Goal: Transaction & Acquisition: Book appointment/travel/reservation

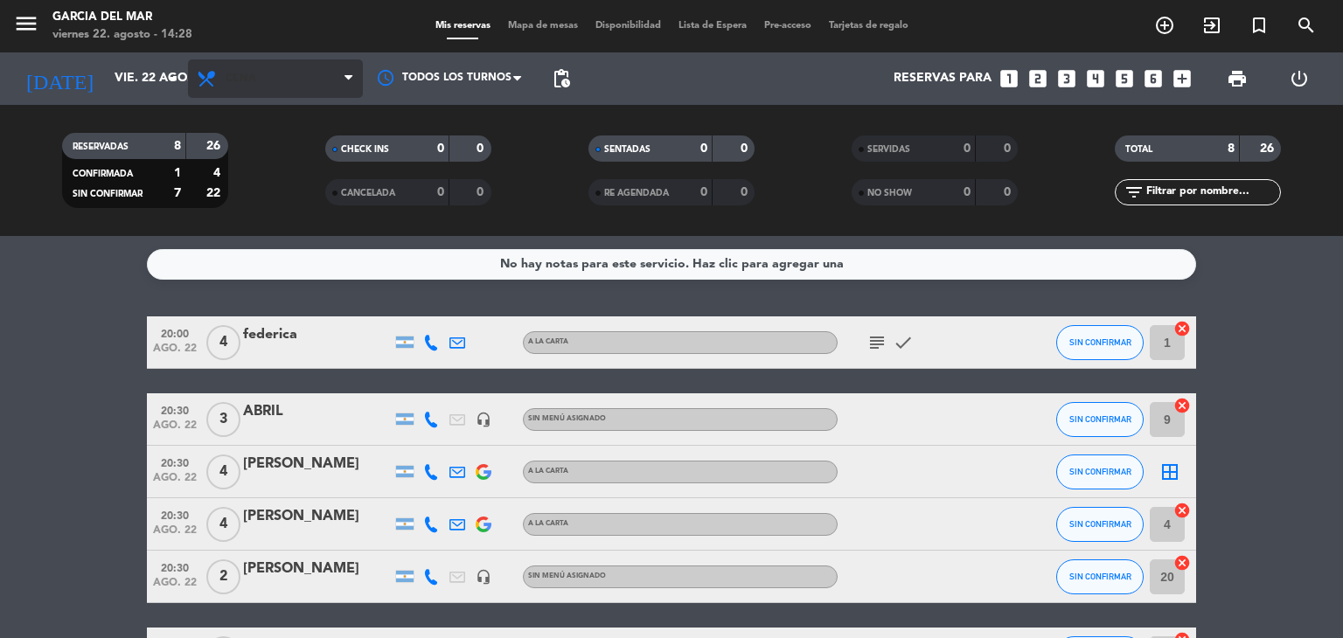
scroll to position [87, 0]
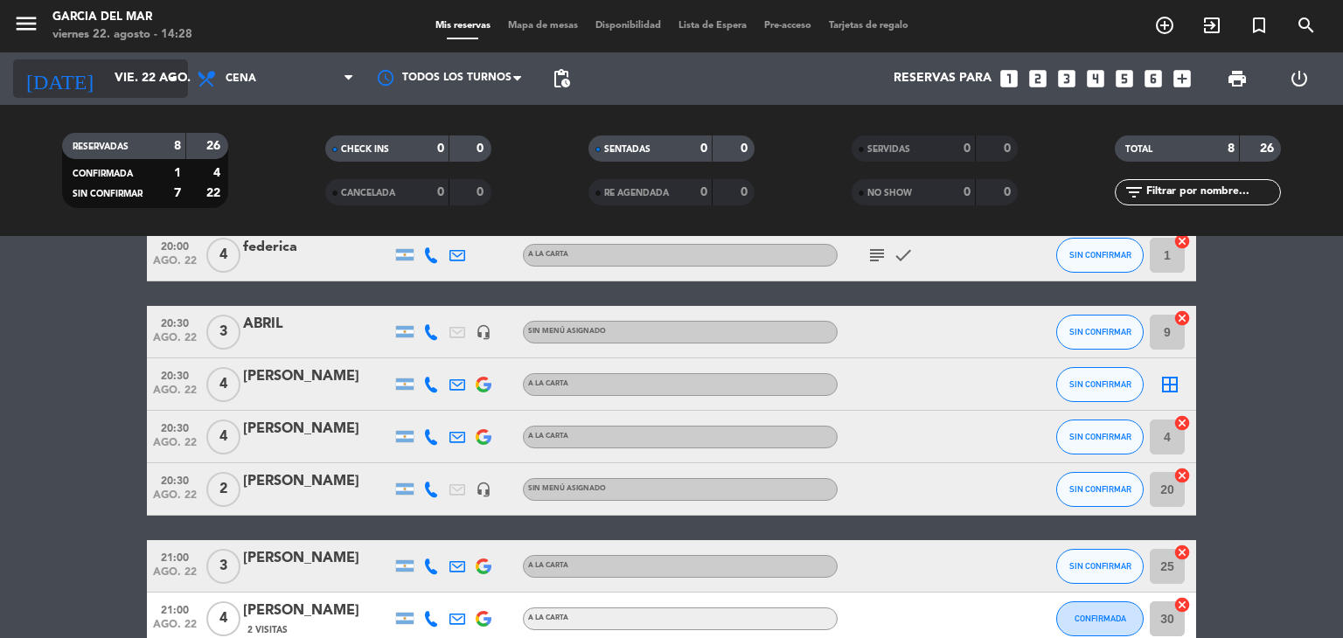
click at [143, 75] on input "vie. 22 ago." at bounding box center [189, 78] width 166 height 31
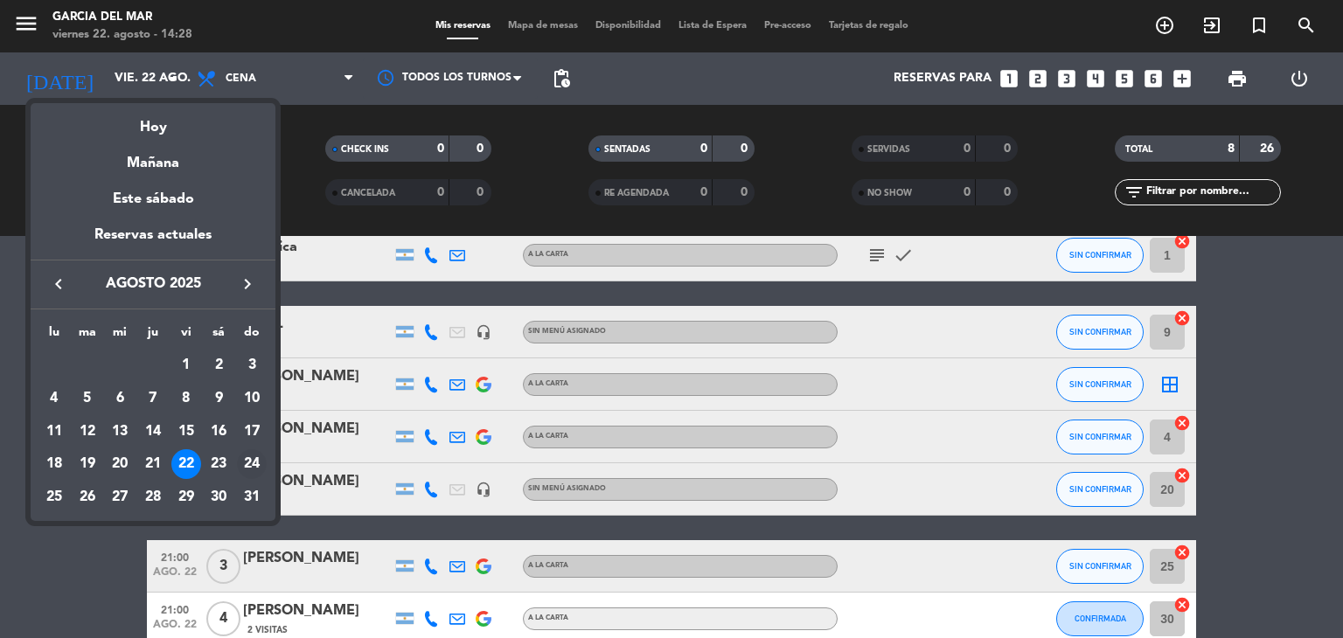
click at [252, 459] on div "24" at bounding box center [252, 464] width 30 height 30
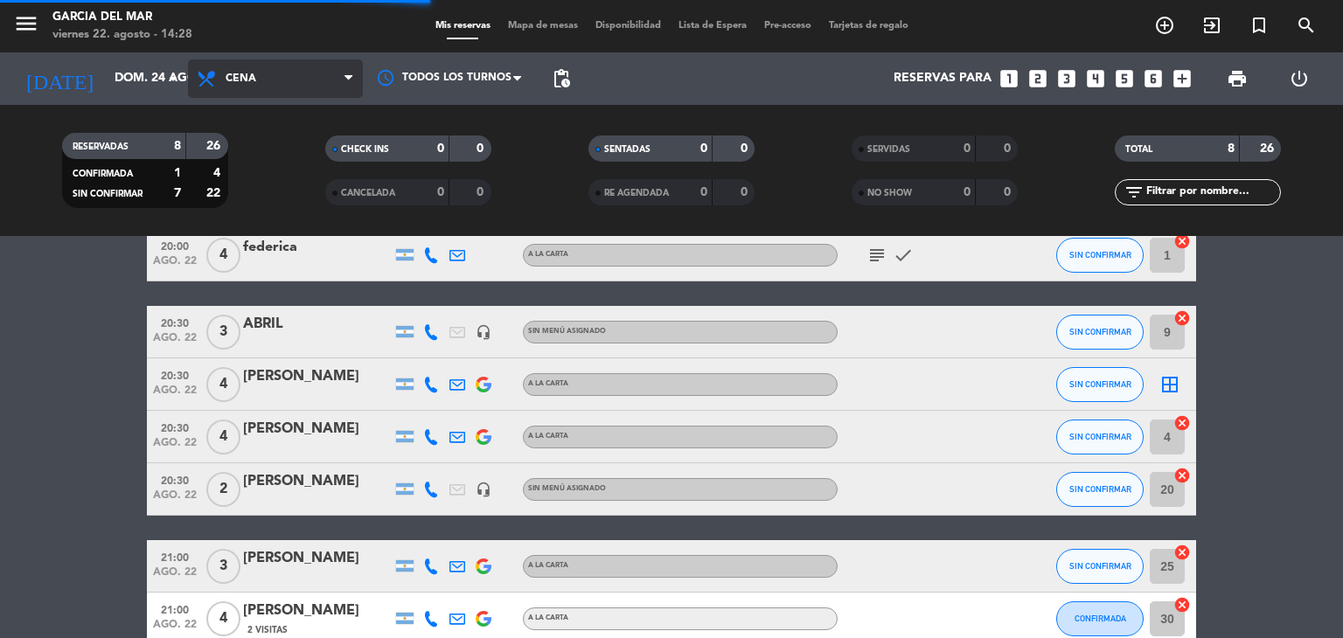
click at [262, 85] on span "Cena" at bounding box center [275, 78] width 175 height 38
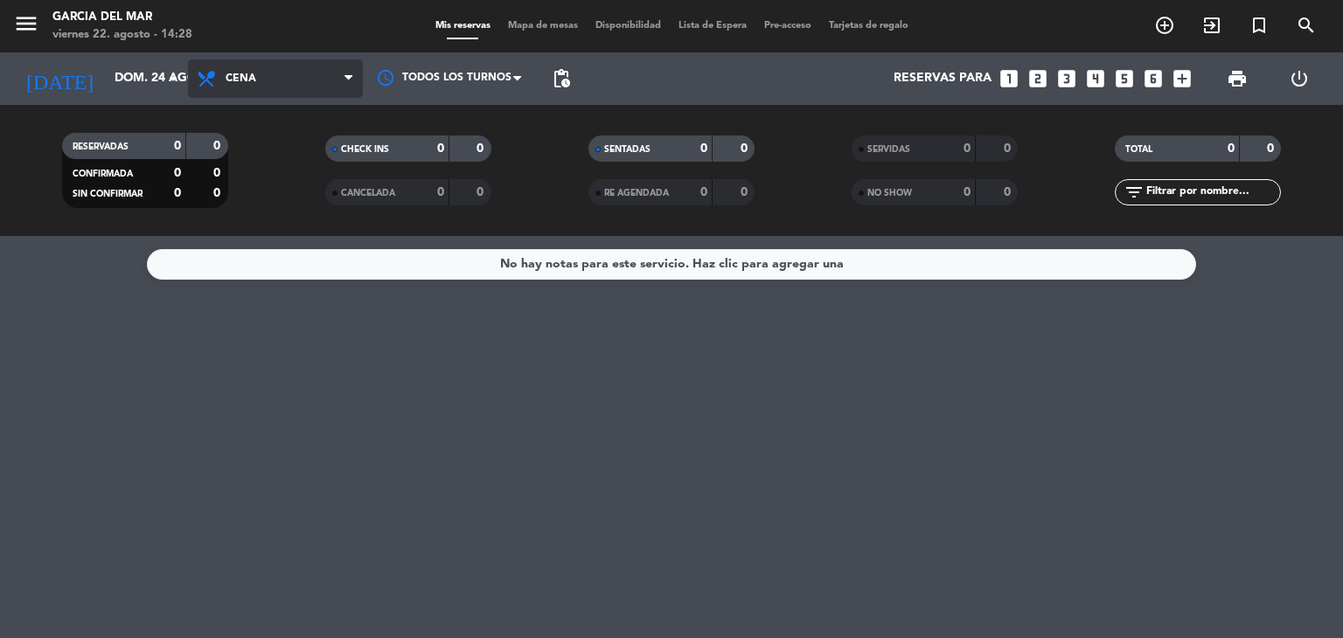
click at [261, 85] on span "Cena" at bounding box center [275, 78] width 175 height 38
click at [285, 201] on div "menu [PERSON_NAME] del Mar viernes 22. agosto - 14:28 Mis reservas Mapa de mesa…" at bounding box center [671, 118] width 1343 height 236
click at [267, 83] on span "Almuerzo" at bounding box center [256, 79] width 60 height 12
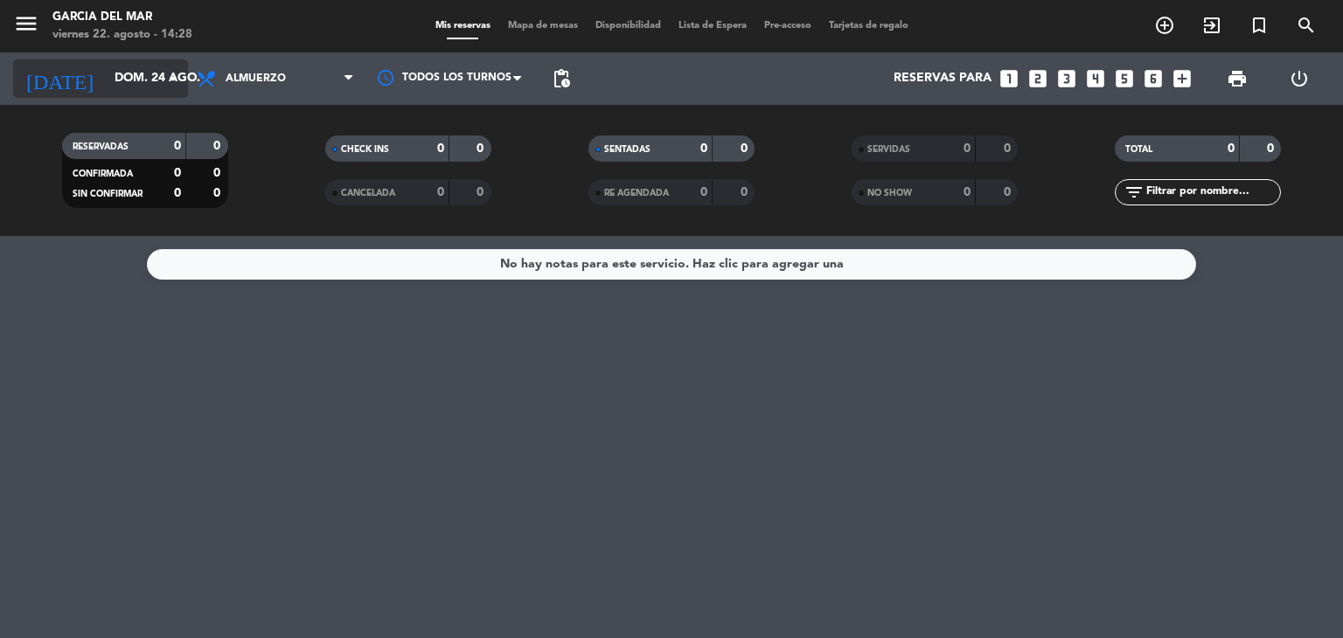
click at [179, 78] on icon "arrow_drop_down" at bounding box center [173, 78] width 21 height 21
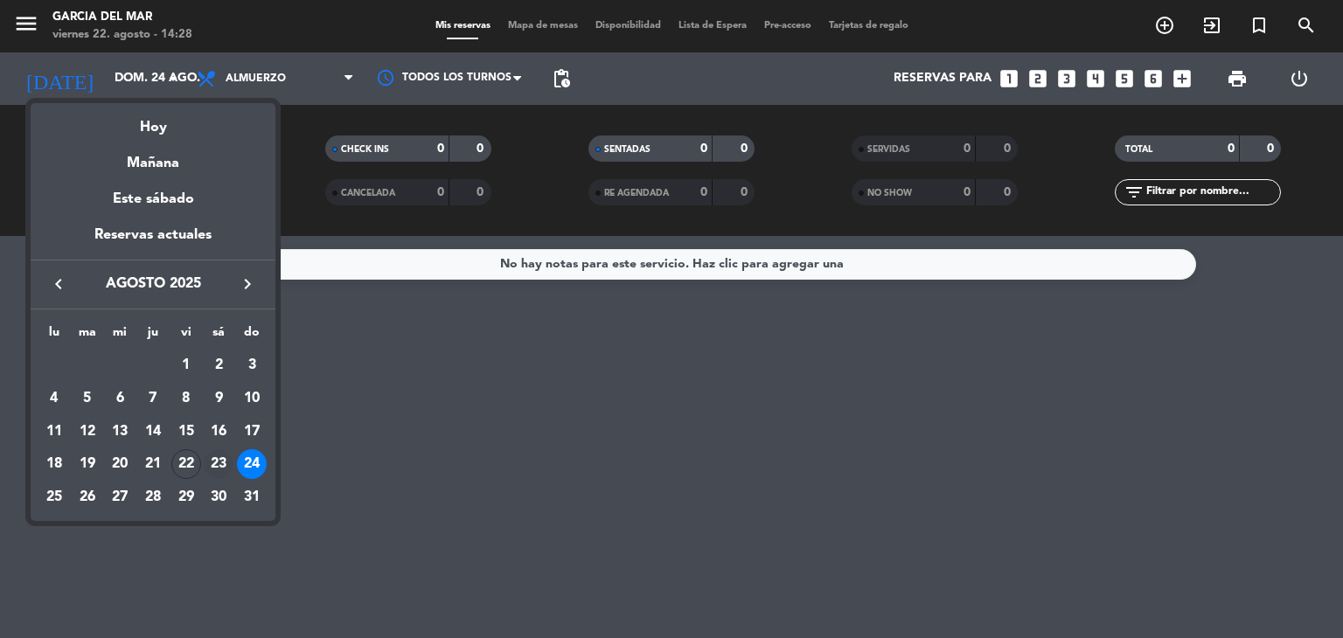
click at [222, 470] on div "23" at bounding box center [219, 464] width 30 height 30
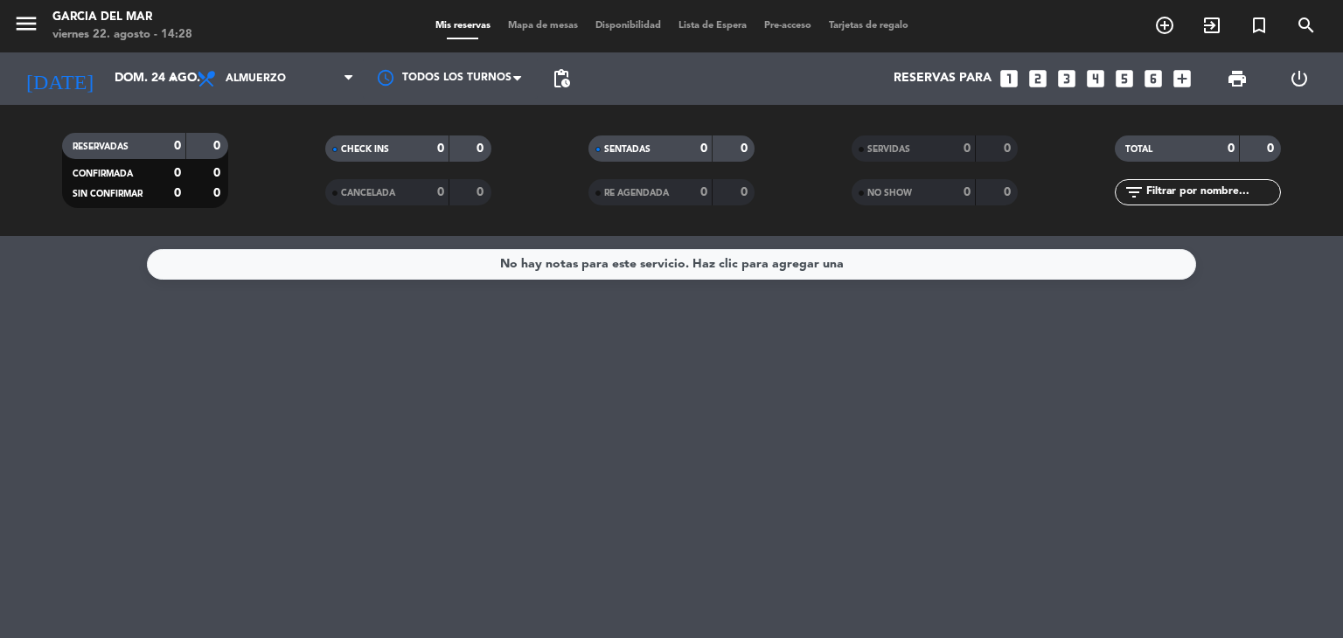
type input "sáb. 23 ago."
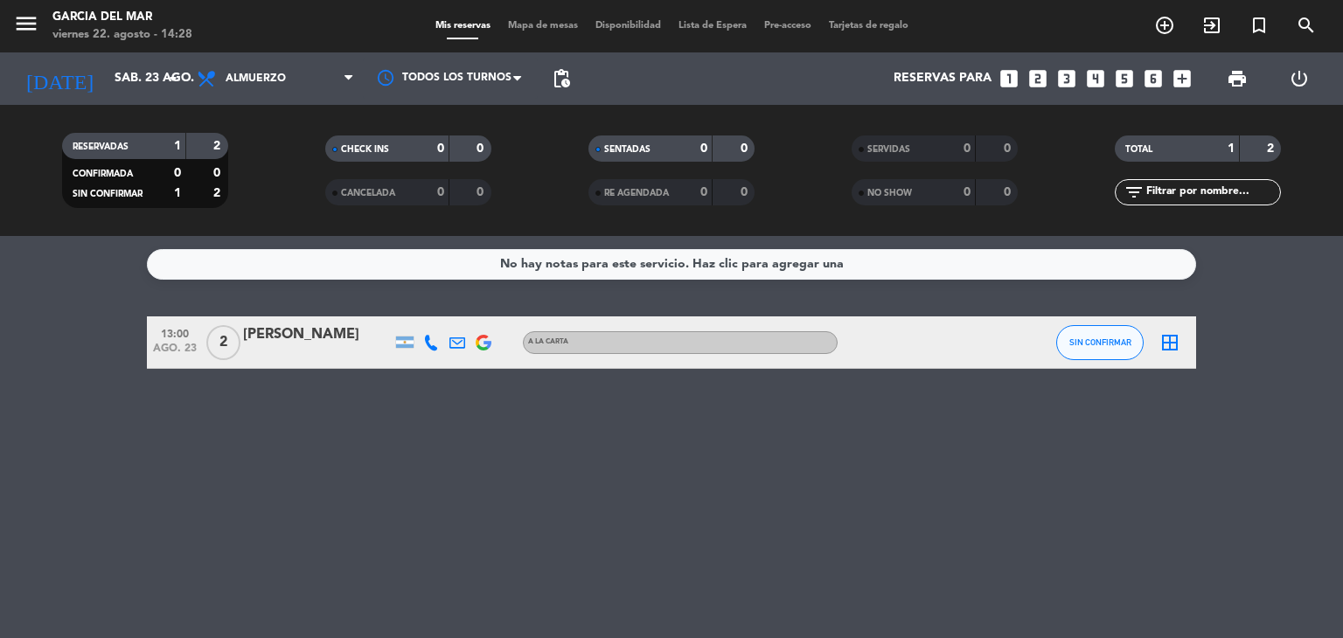
click at [295, 331] on div "[PERSON_NAME]" at bounding box center [317, 335] width 149 height 23
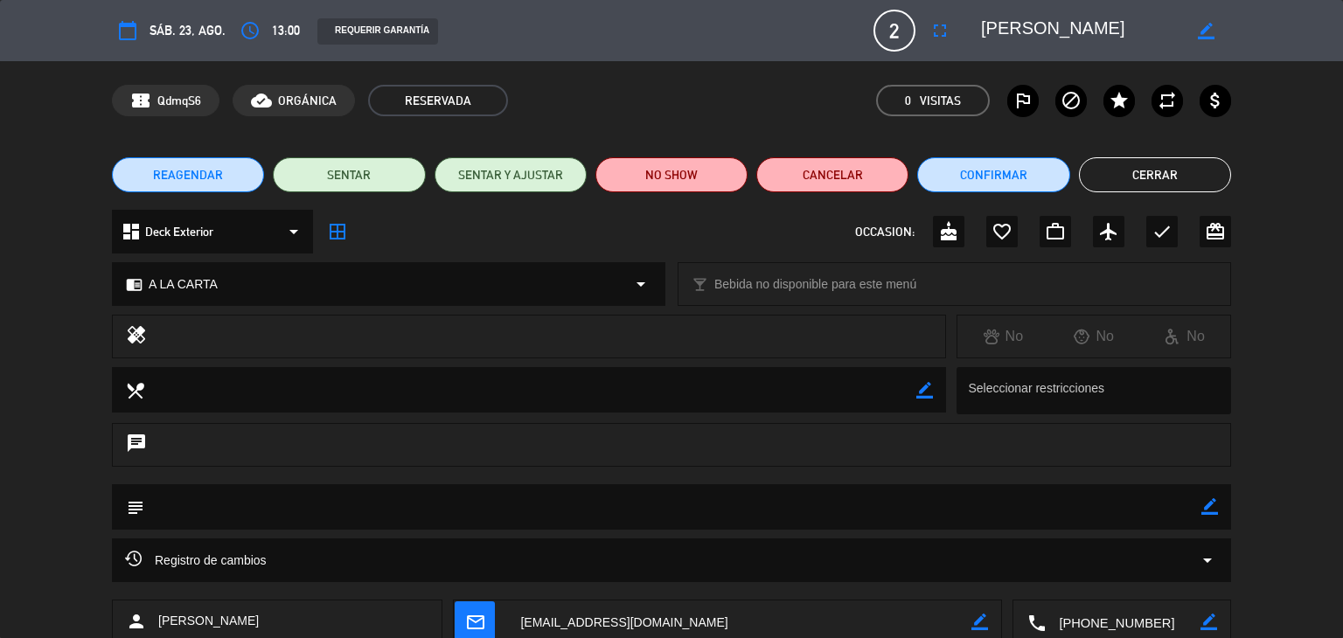
click at [1221, 518] on div "subject border_color" at bounding box center [671, 506] width 1119 height 45
click at [1213, 508] on icon "border_color" at bounding box center [1209, 506] width 17 height 17
click at [667, 526] on textarea at bounding box center [672, 506] width 1057 height 45
type textarea "n"
click at [846, 172] on button "Cancelar" at bounding box center [832, 174] width 152 height 35
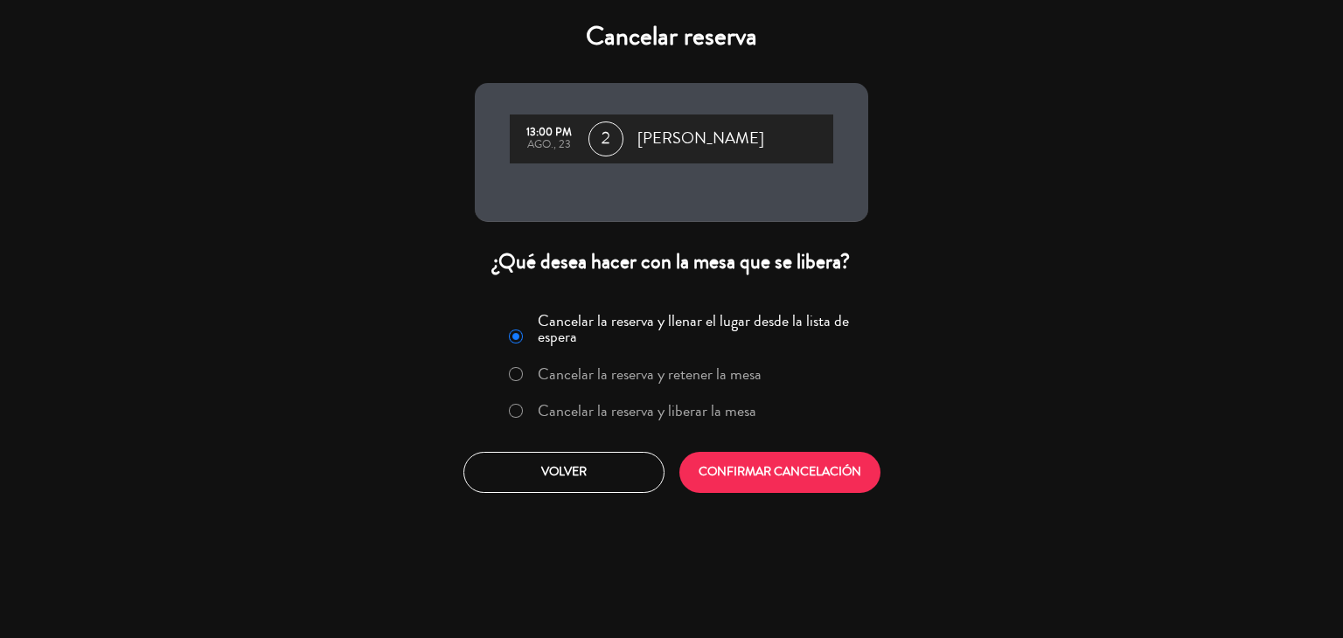
click at [511, 416] on div at bounding box center [516, 411] width 14 height 15
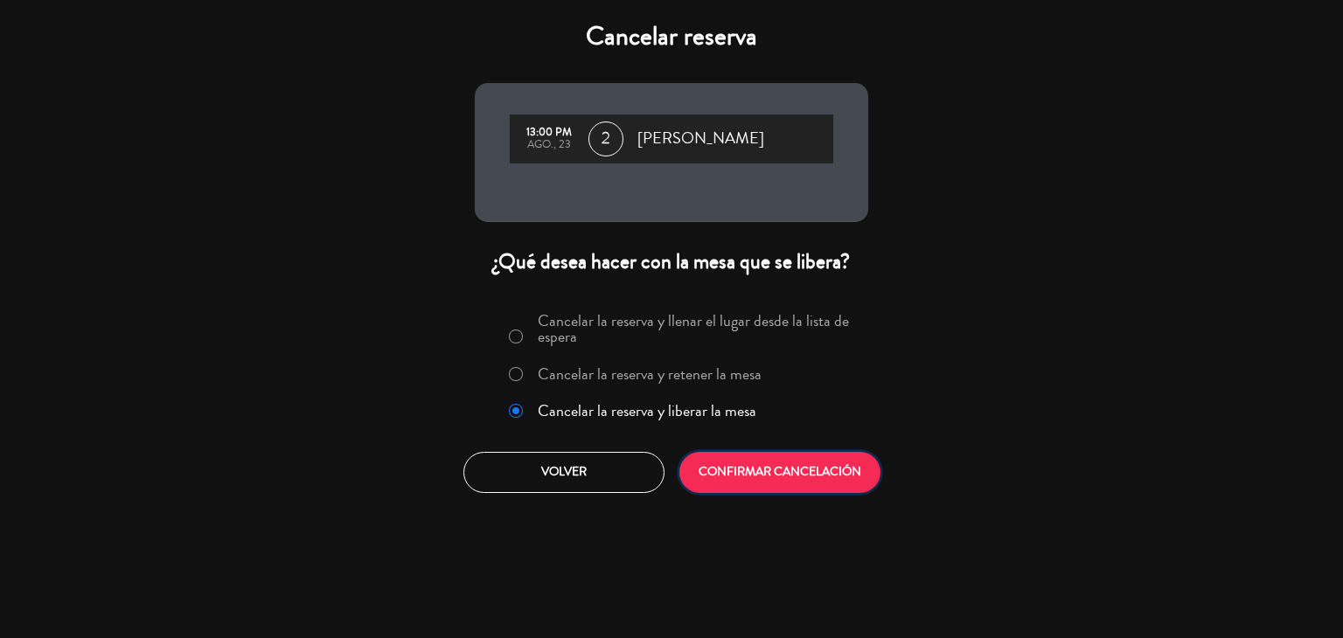
click at [829, 486] on button "CONFIRMAR CANCELACIÓN" at bounding box center [779, 472] width 201 height 41
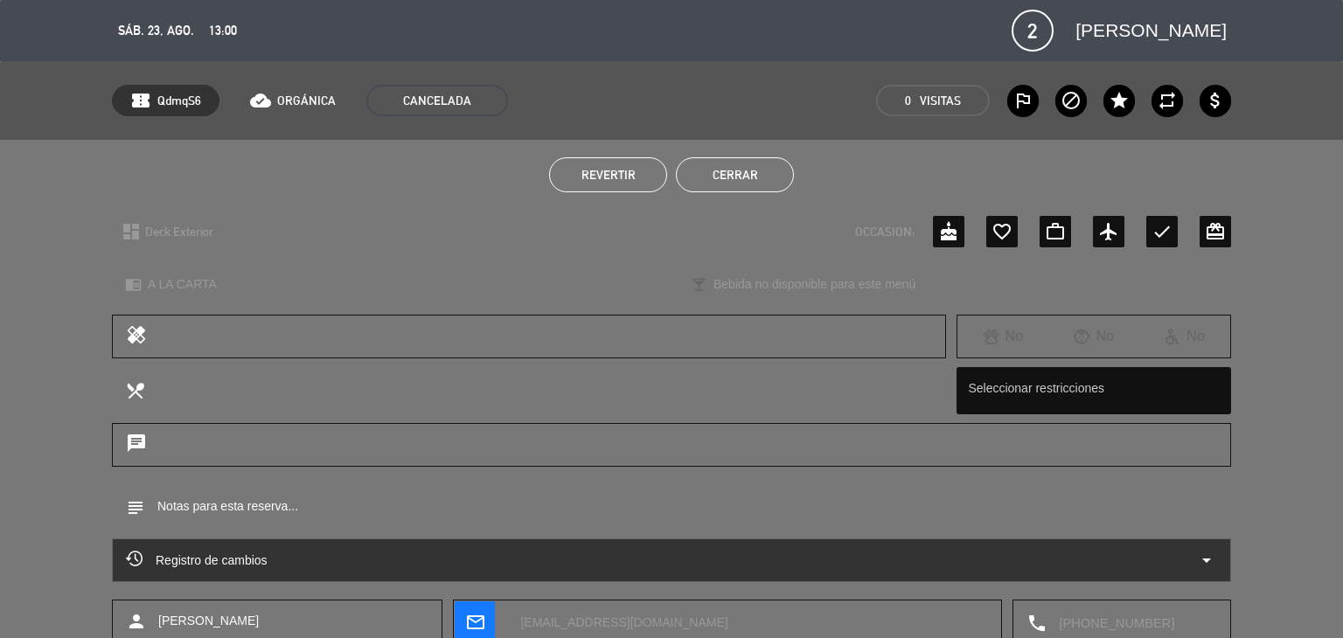
click at [723, 180] on button "Cerrar" at bounding box center [735, 174] width 118 height 35
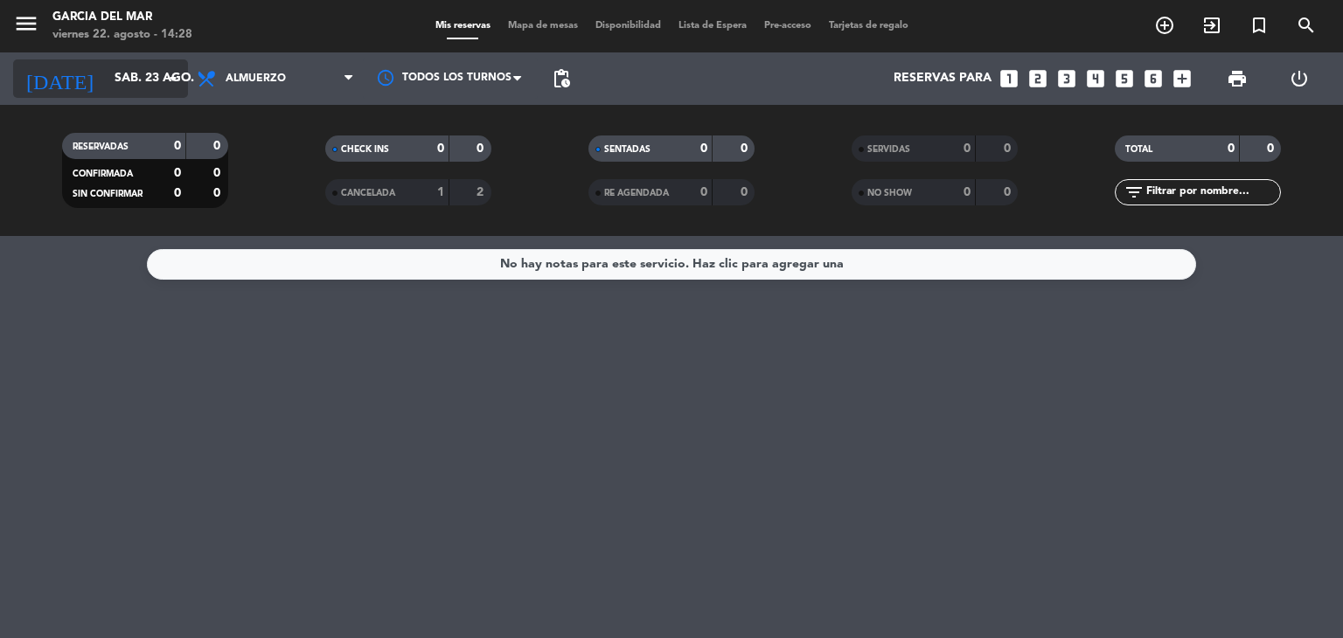
click at [175, 64] on input "sáb. 23 ago." at bounding box center [189, 78] width 166 height 31
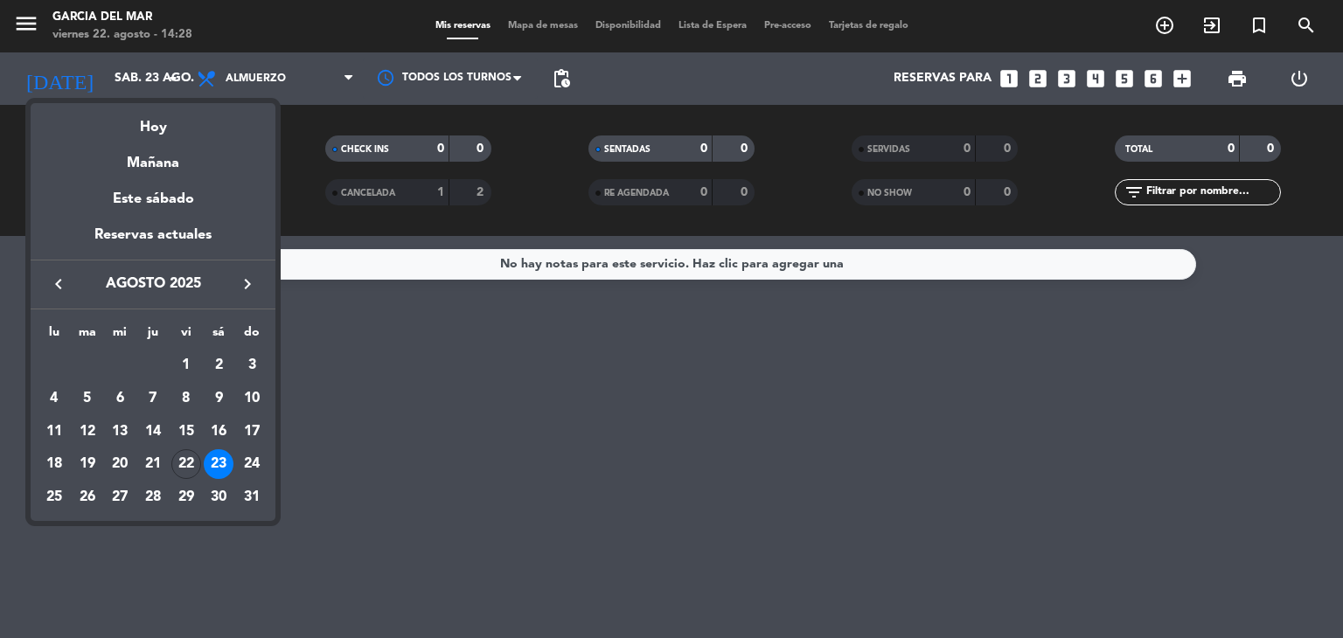
click at [1038, 81] on div at bounding box center [671, 319] width 1343 height 638
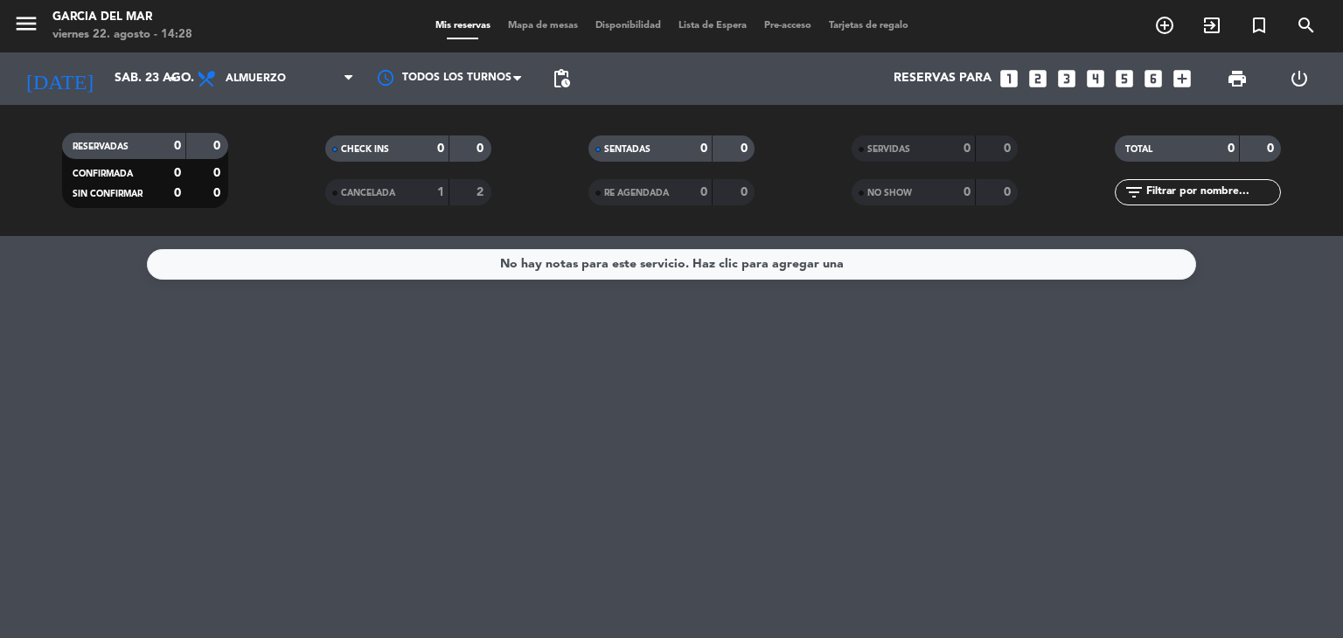
click at [1038, 81] on icon "looks_two" at bounding box center [1038, 78] width 23 height 23
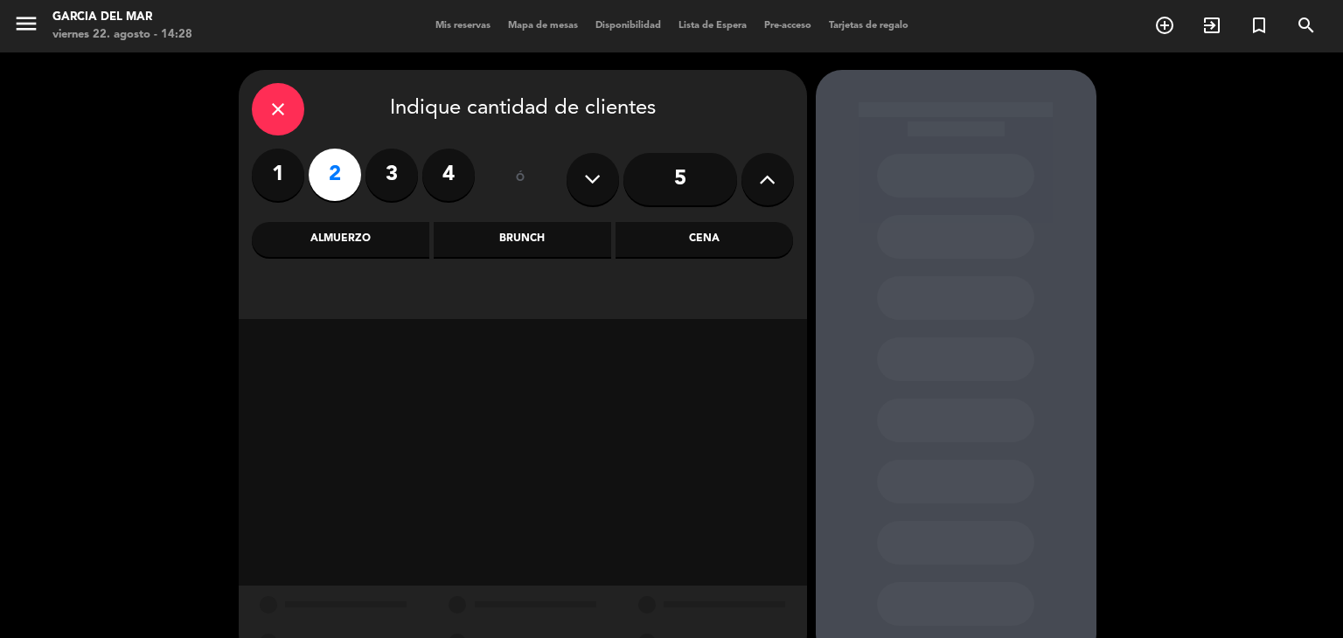
click at [374, 239] on div "Almuerzo" at bounding box center [341, 239] width 178 height 35
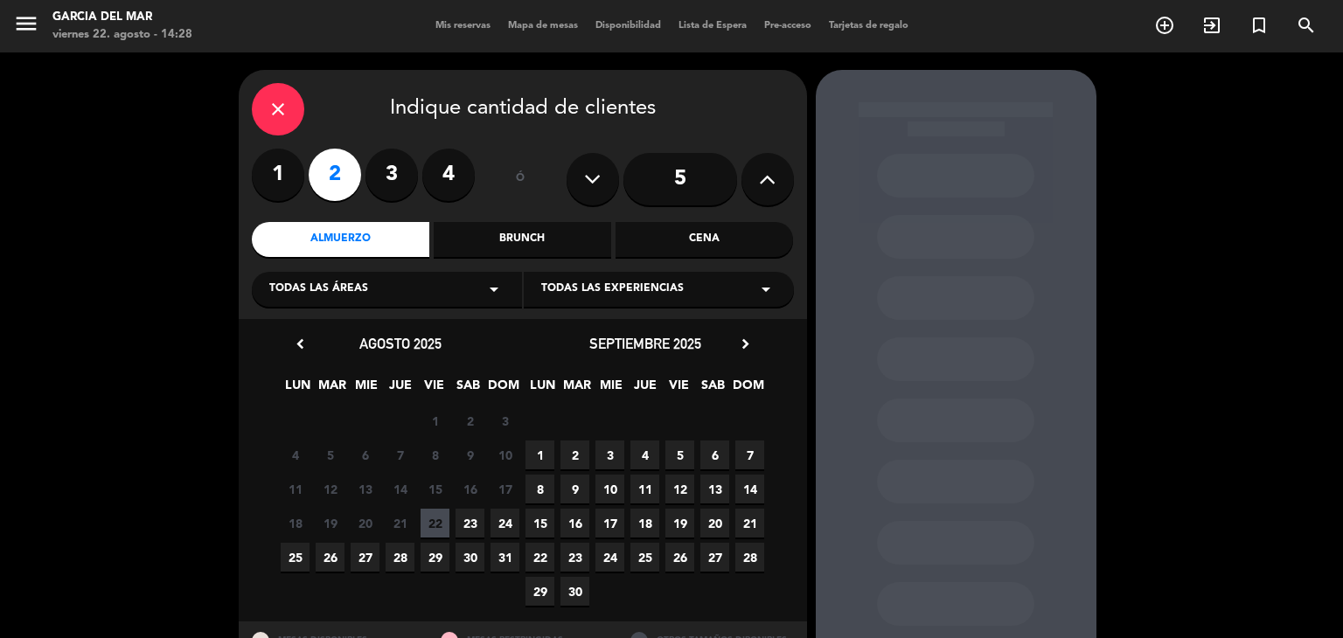
drag, startPoint x: 509, startPoint y: 522, endPoint x: 934, endPoint y: 348, distance: 459.2
click at [519, 519] on div "18 19 20 21 22 23 24" at bounding box center [400, 523] width 245 height 34
click at [503, 520] on span "24" at bounding box center [505, 523] width 29 height 29
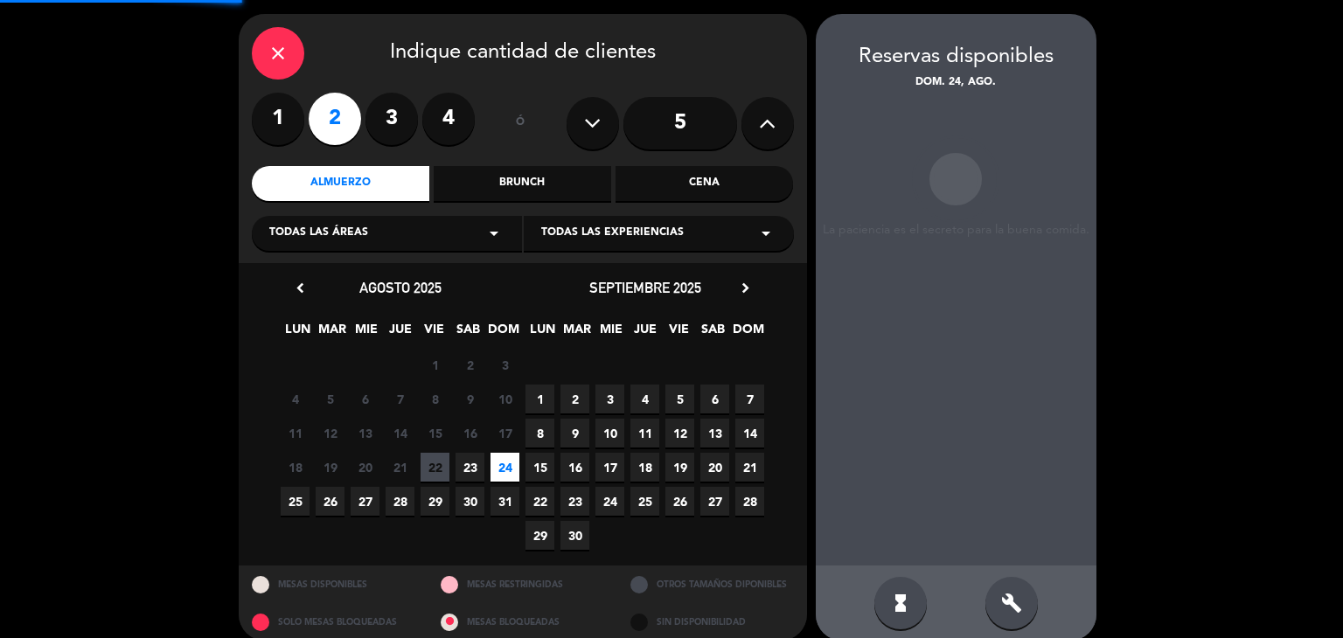
scroll to position [70, 0]
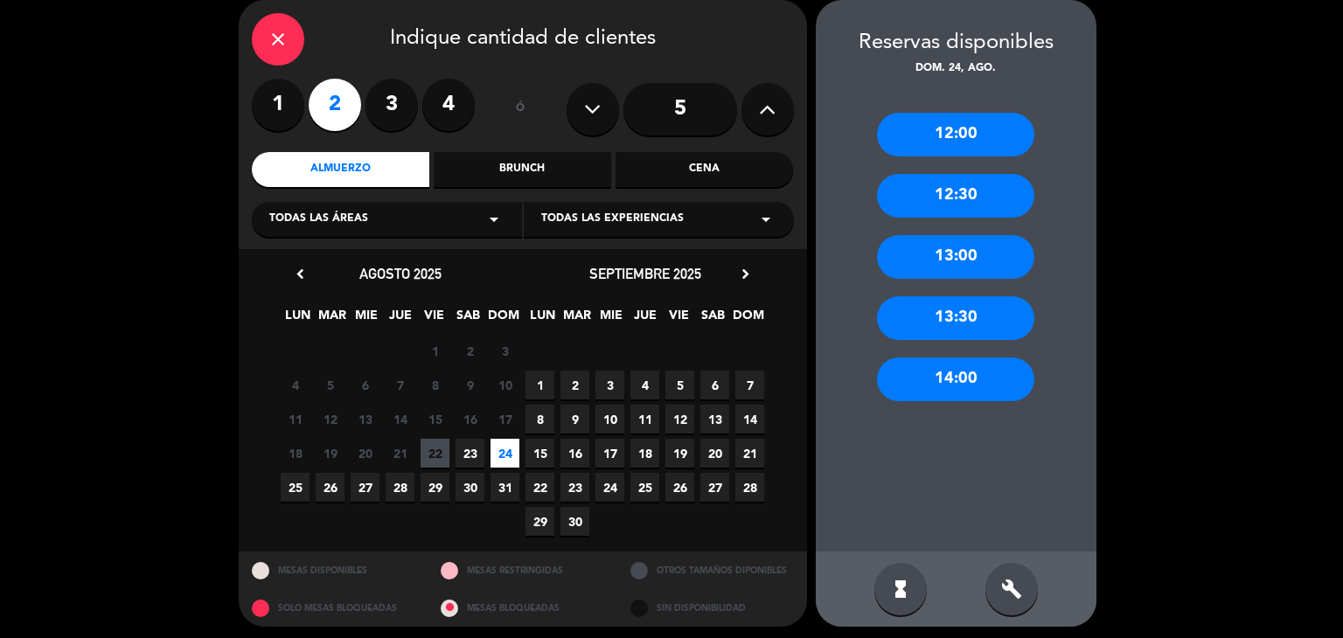
click at [959, 262] on div "13:00" at bounding box center [955, 257] width 157 height 44
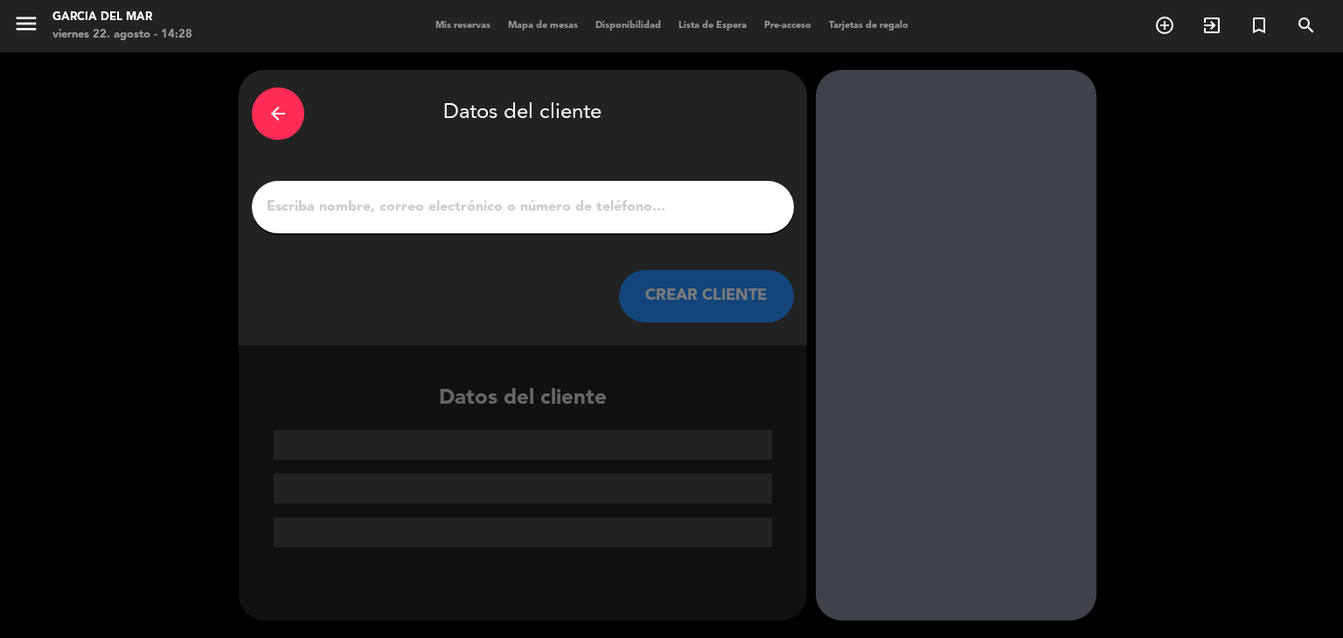
scroll to position [0, 0]
click at [664, 201] on input "1" at bounding box center [523, 207] width 516 height 24
type input "A"
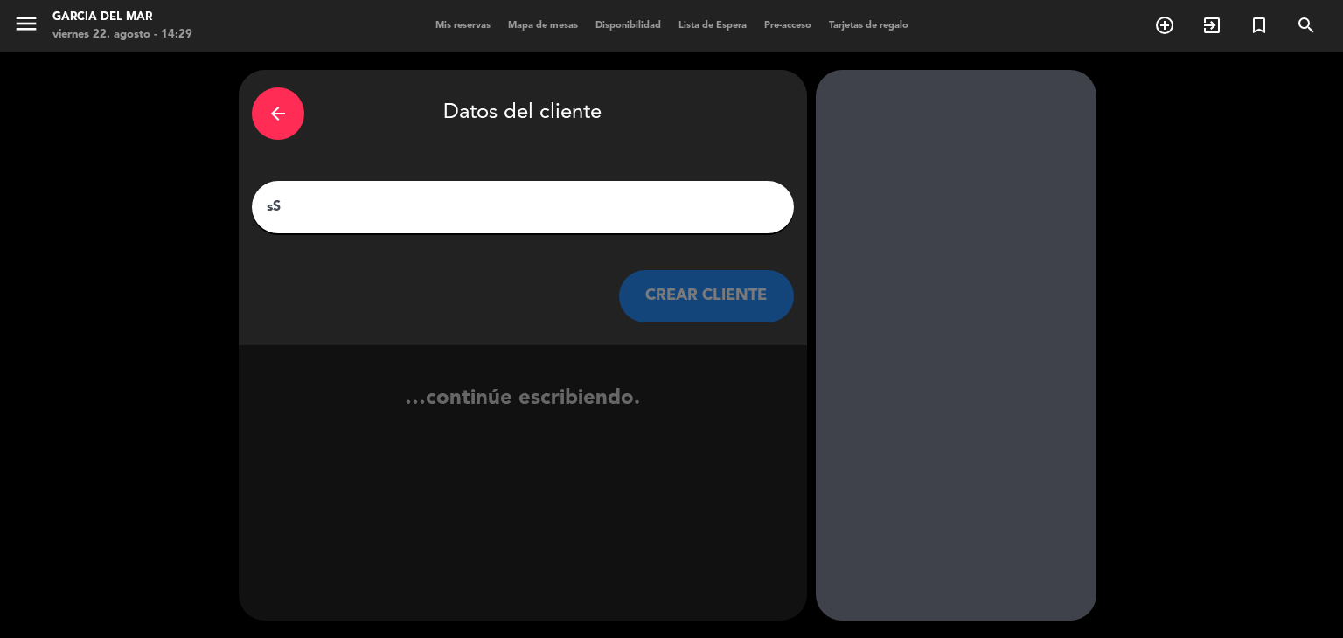
type input "s"
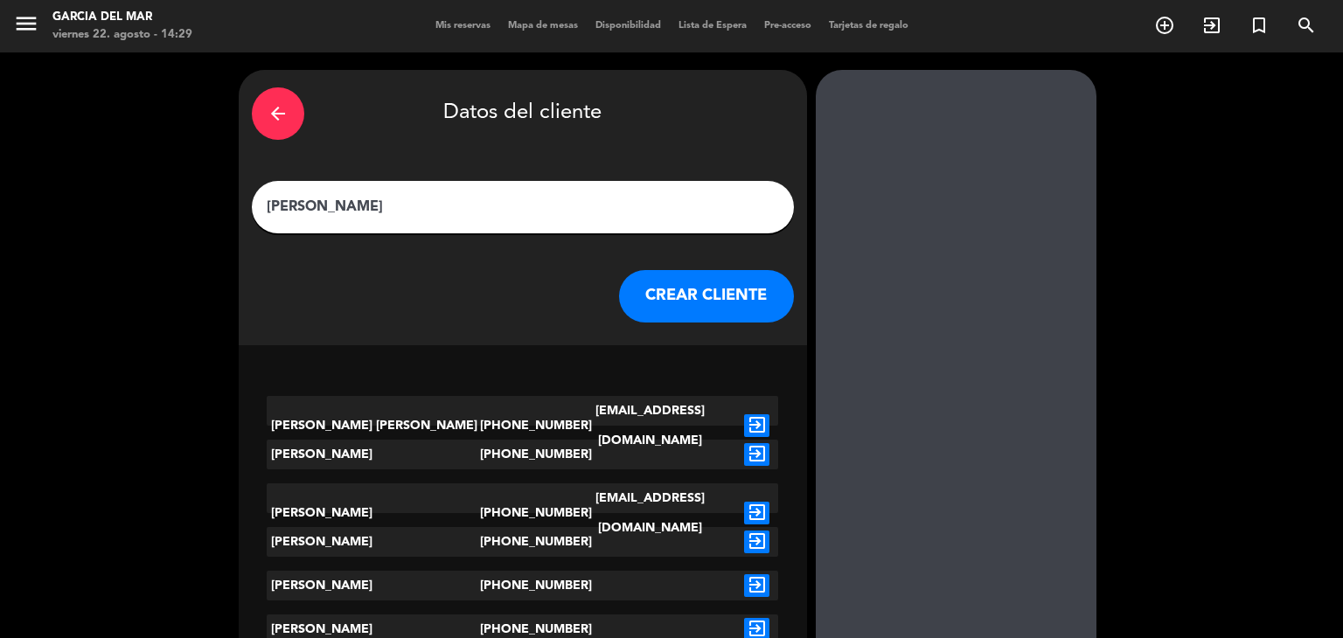
type input "[PERSON_NAME]"
click at [686, 298] on button "CREAR CLIENTE" at bounding box center [706, 296] width 175 height 52
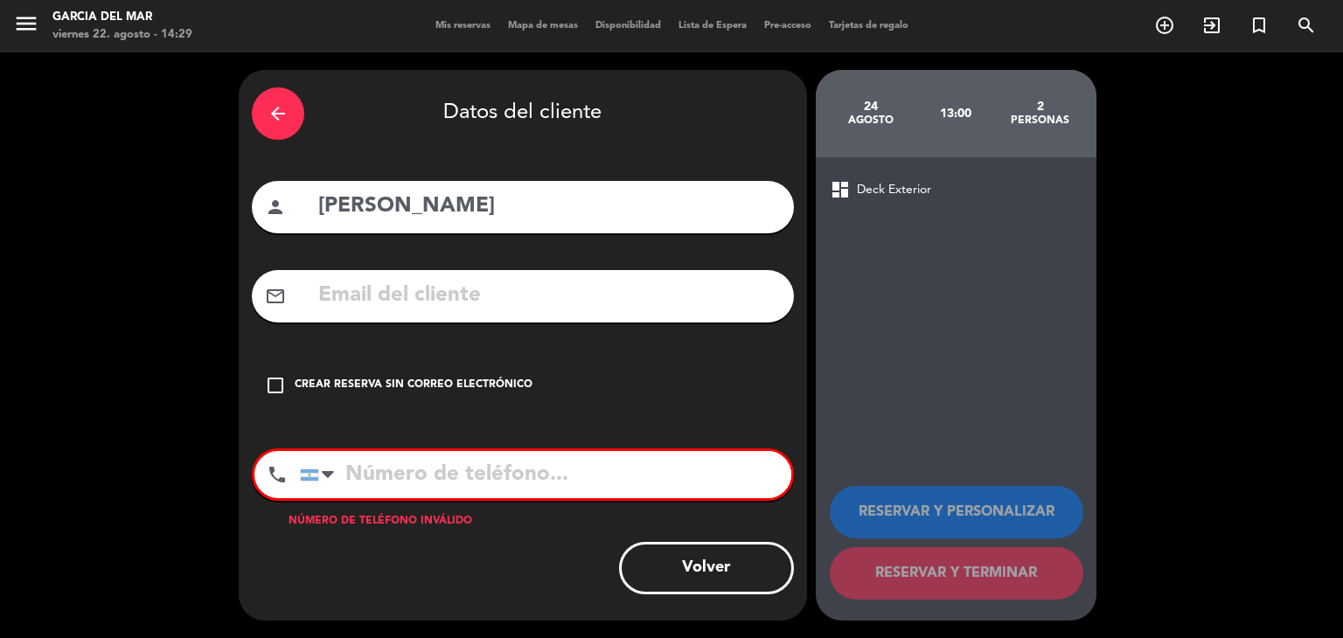
drag, startPoint x: 269, startPoint y: 390, endPoint x: 268, endPoint y: 412, distance: 21.9
click at [269, 392] on icon "check_box_outline_blank" at bounding box center [275, 385] width 21 height 21
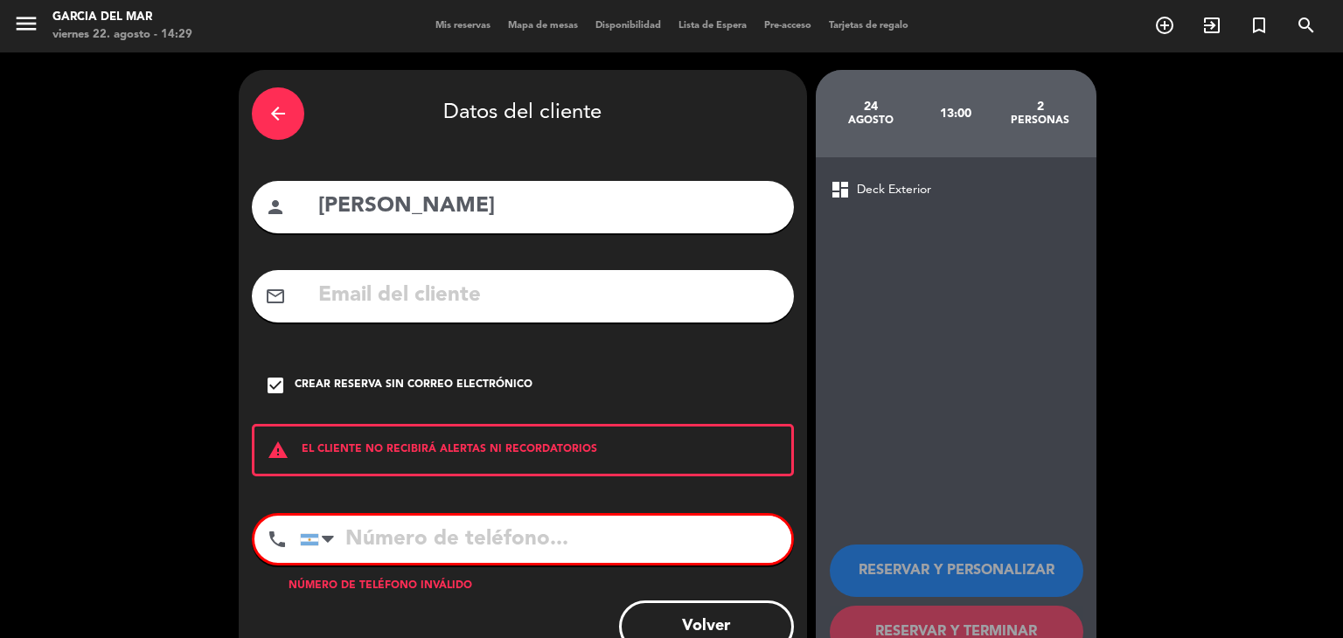
drag, startPoint x: 373, startPoint y: 550, endPoint x: 385, endPoint y: 547, distance: 11.7
click at [375, 549] on input "tel" at bounding box center [545, 539] width 491 height 47
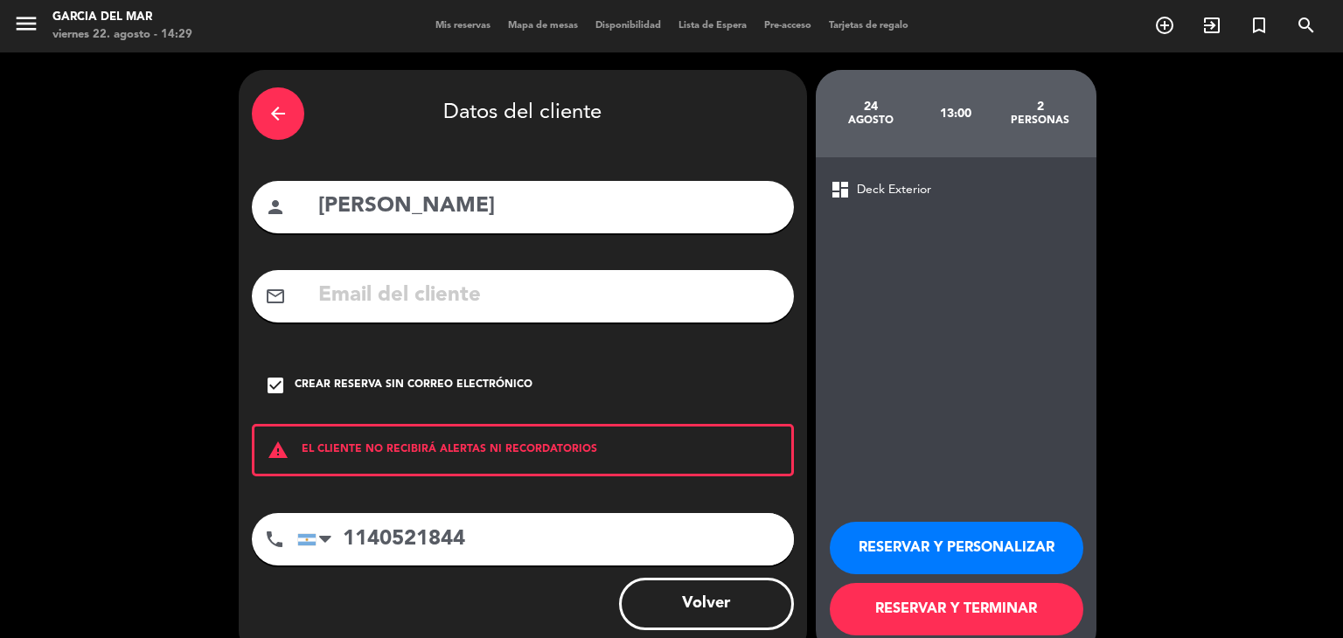
type input "1140521844"
click at [964, 613] on button "RESERVAR Y TERMINAR" at bounding box center [957, 609] width 254 height 52
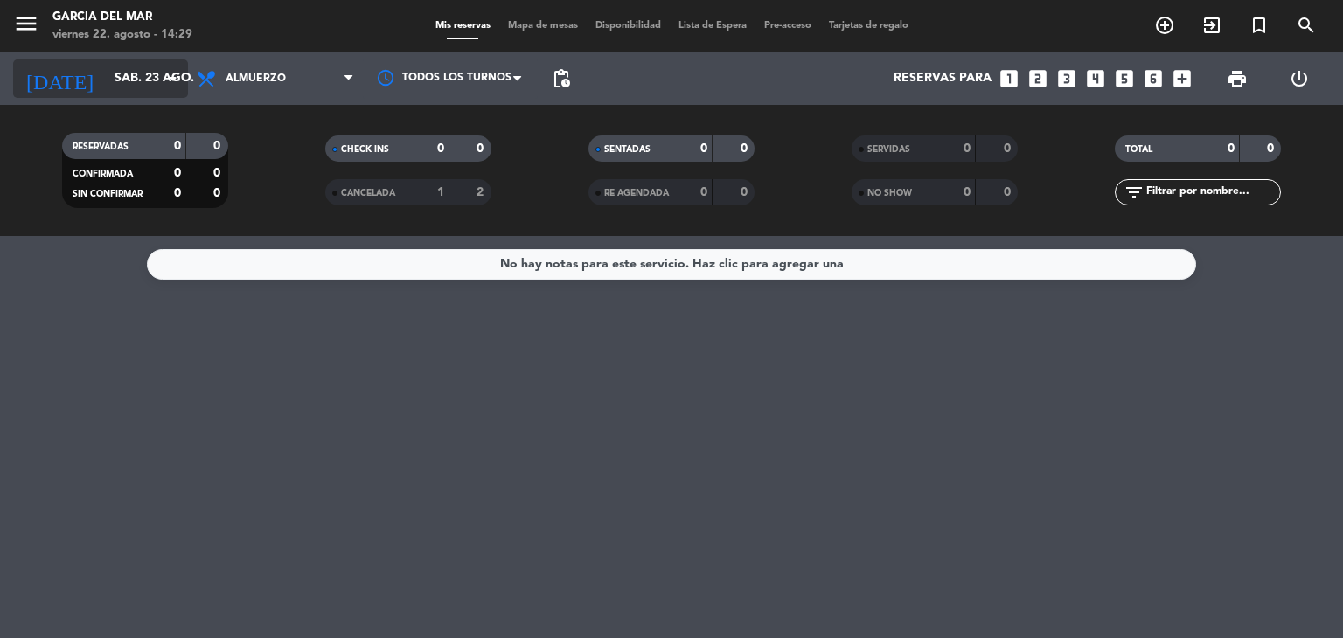
click at [118, 64] on input "sáb. 23 ago." at bounding box center [189, 78] width 166 height 31
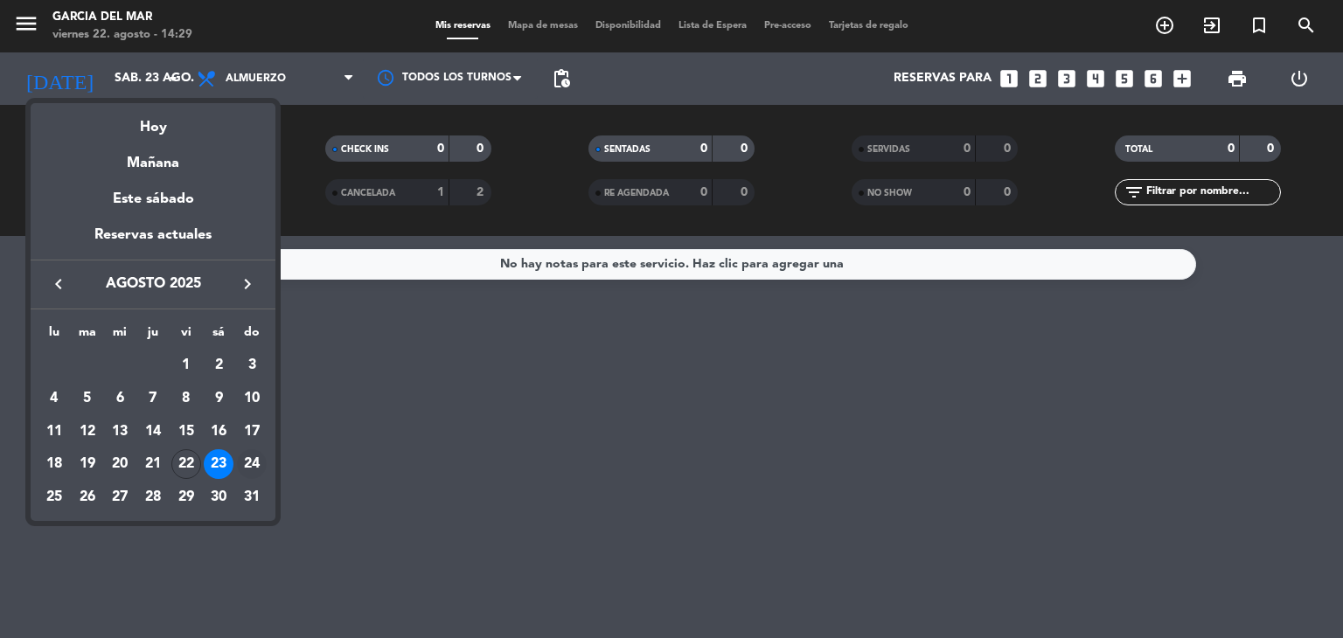
click at [258, 452] on div "24" at bounding box center [252, 464] width 30 height 30
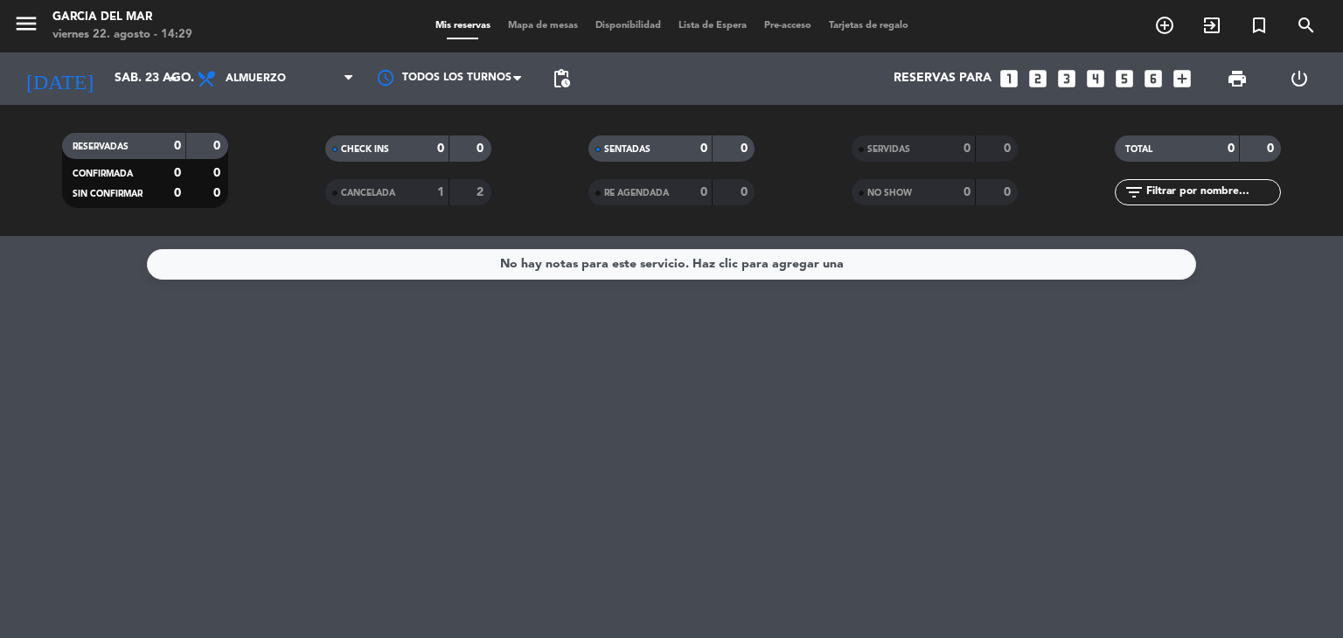
type input "dom. 24 ago."
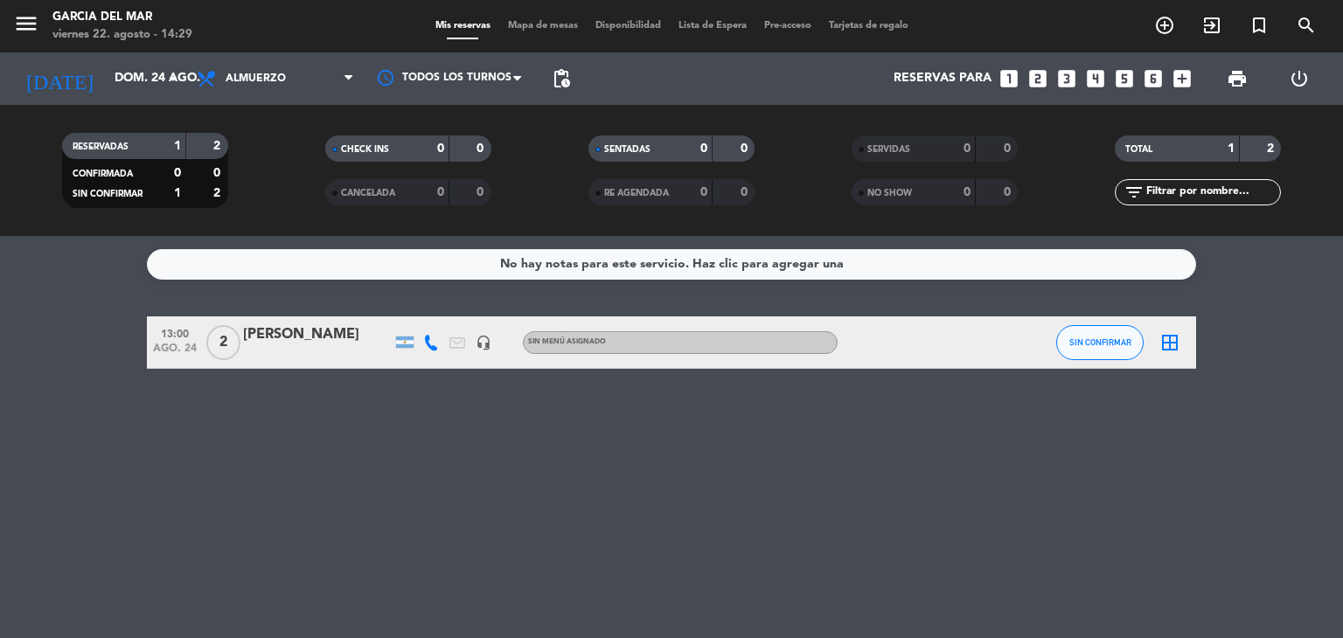
click at [256, 326] on div "[PERSON_NAME]" at bounding box center [317, 335] width 149 height 23
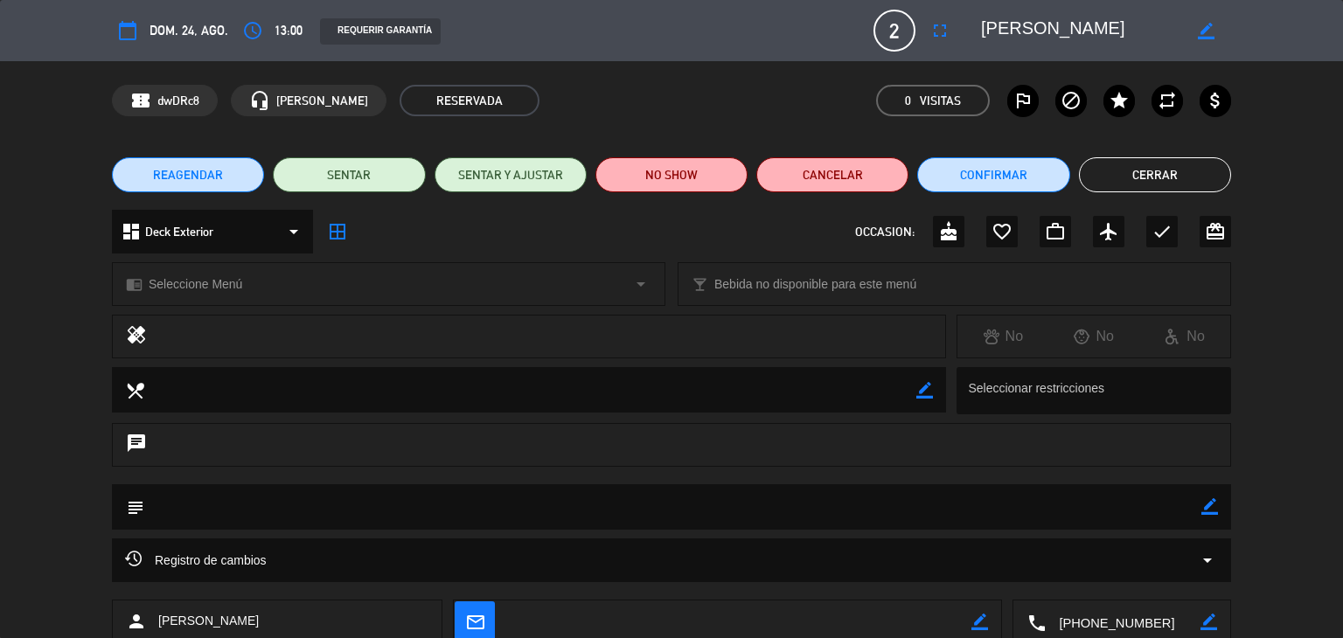
click at [1212, 508] on icon "border_color" at bounding box center [1209, 506] width 17 height 17
click at [265, 508] on textarea at bounding box center [672, 506] width 1057 height 45
type textarea "no cerca de la puerta de salida"
click at [1222, 505] on div "subject" at bounding box center [671, 506] width 1119 height 45
click at [1213, 507] on icon at bounding box center [1209, 506] width 17 height 17
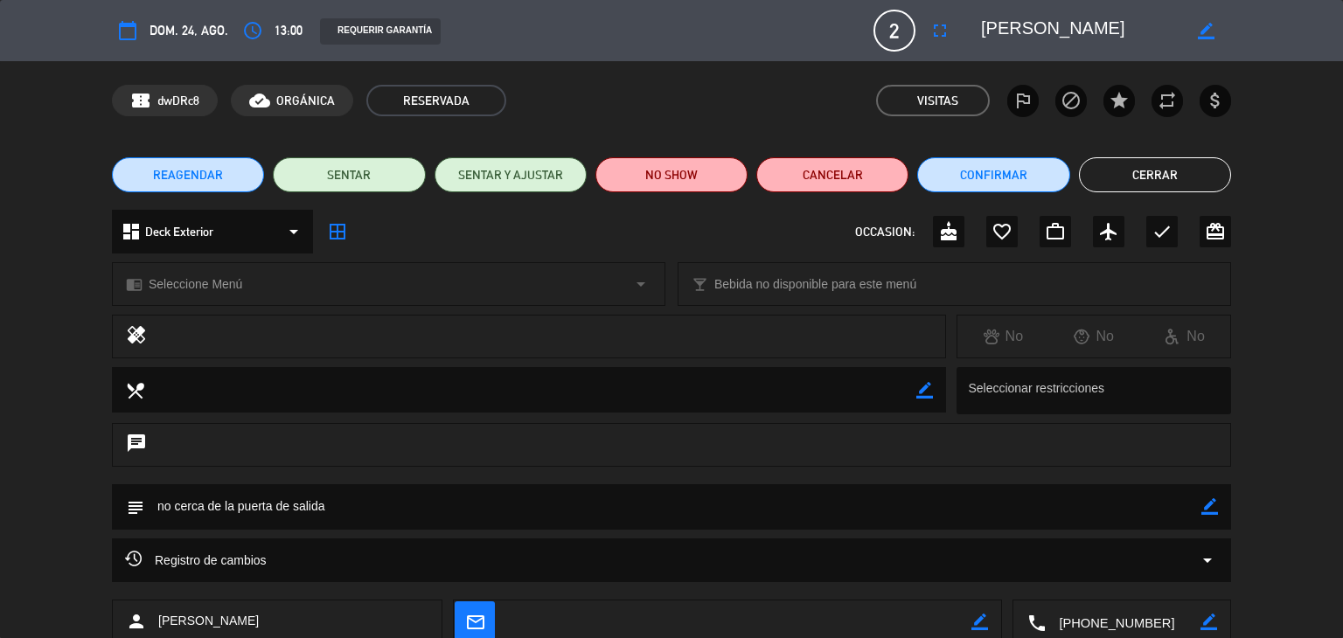
click at [1187, 186] on button "Cerrar" at bounding box center [1155, 174] width 152 height 35
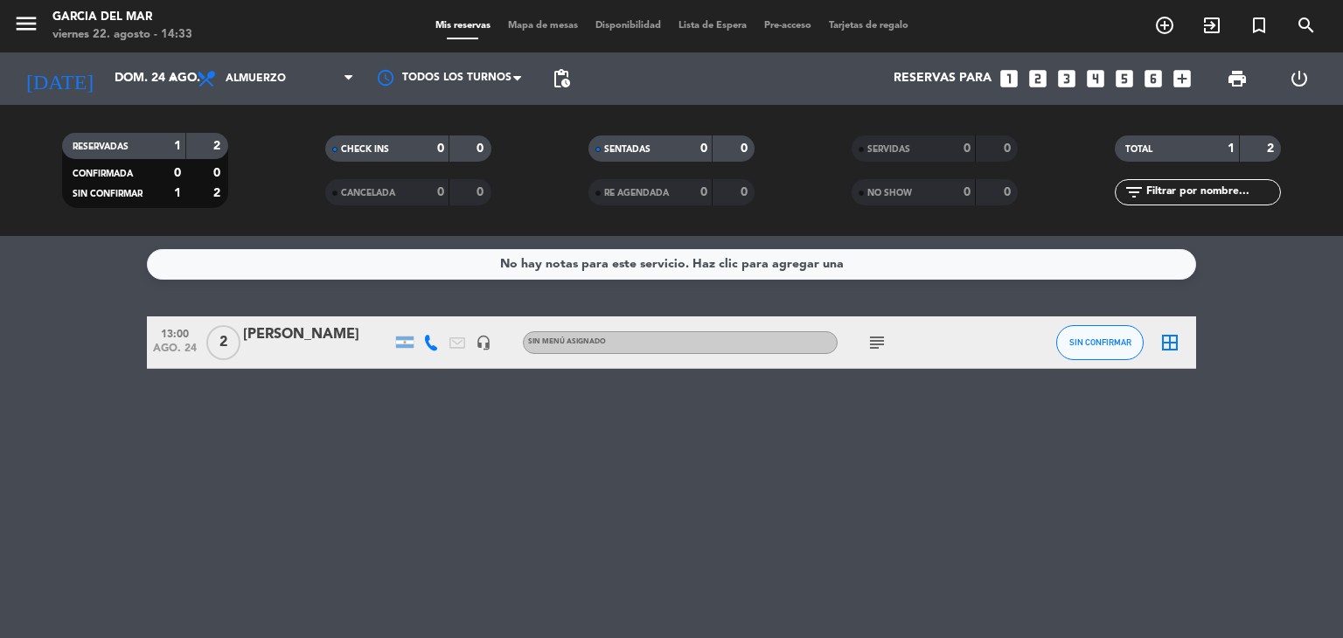
click at [1065, 85] on icon "looks_3" at bounding box center [1066, 78] width 23 height 23
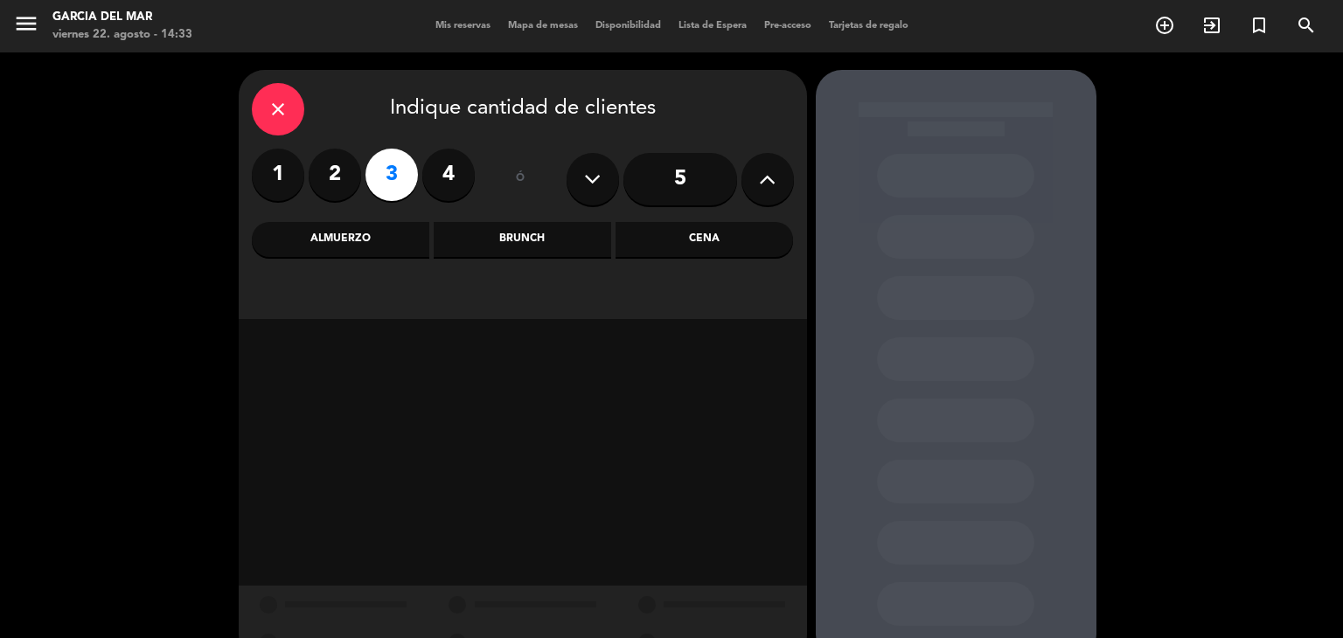
click at [718, 246] on div "Cena" at bounding box center [705, 239] width 178 height 35
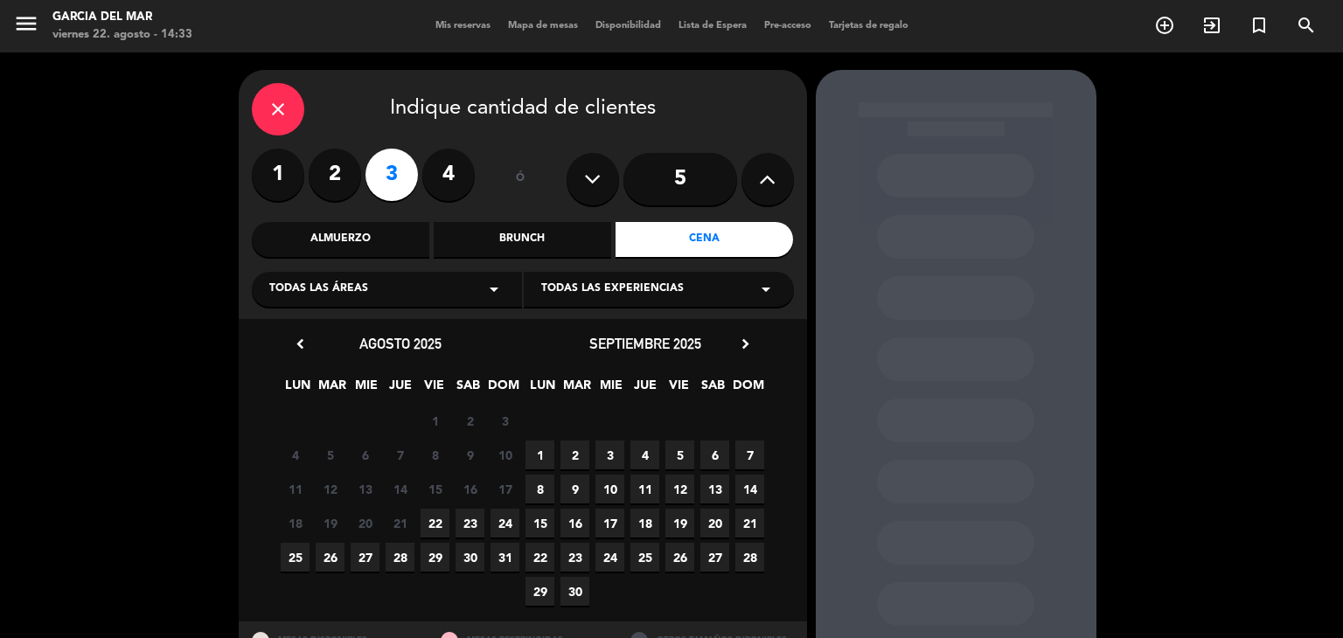
click at [301, 558] on span "25" at bounding box center [295, 557] width 29 height 29
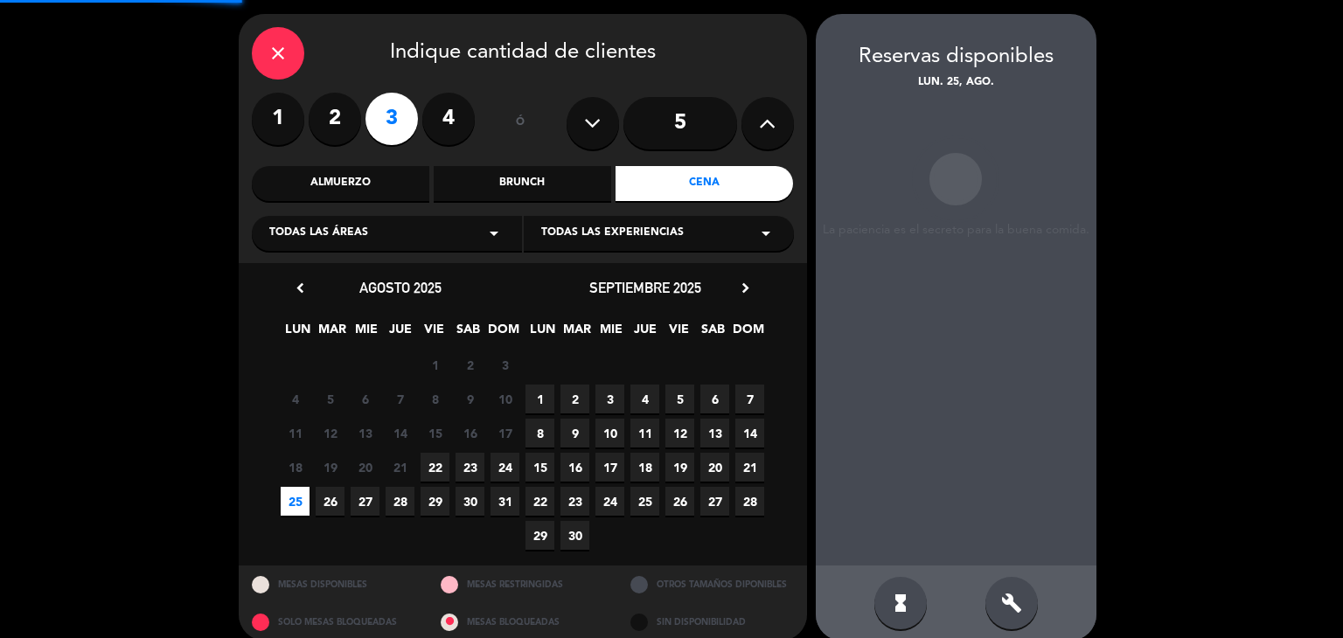
scroll to position [70, 0]
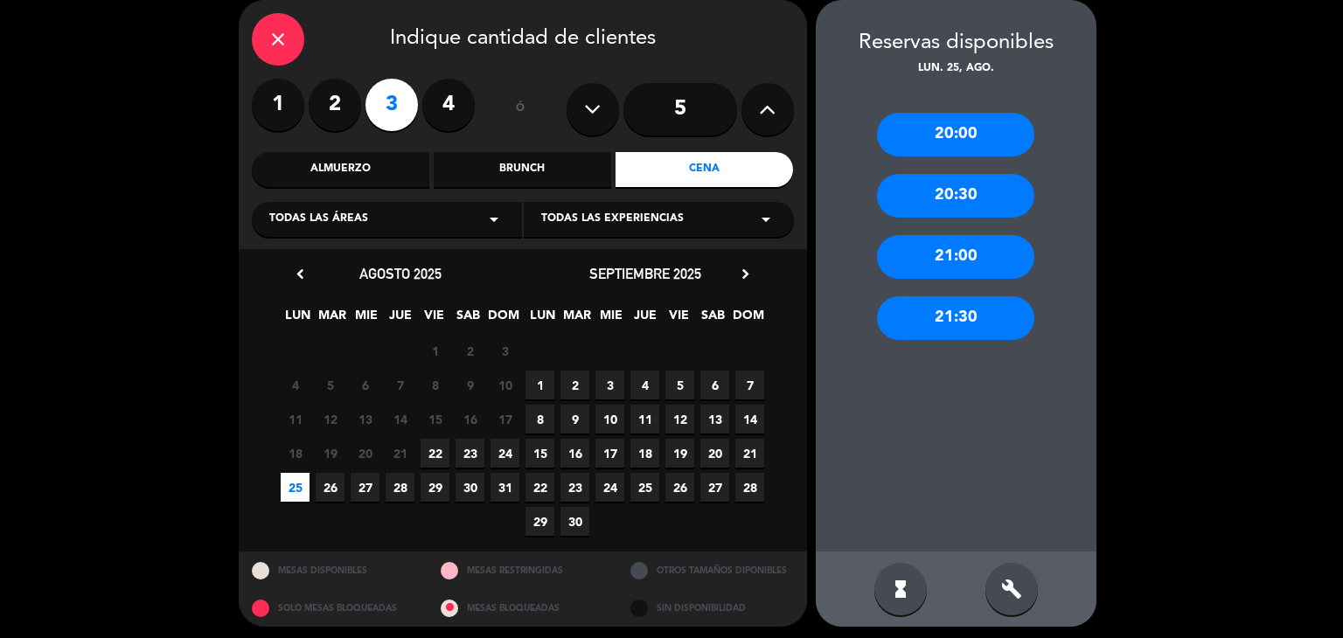
click at [993, 187] on div "20:30" at bounding box center [955, 196] width 157 height 44
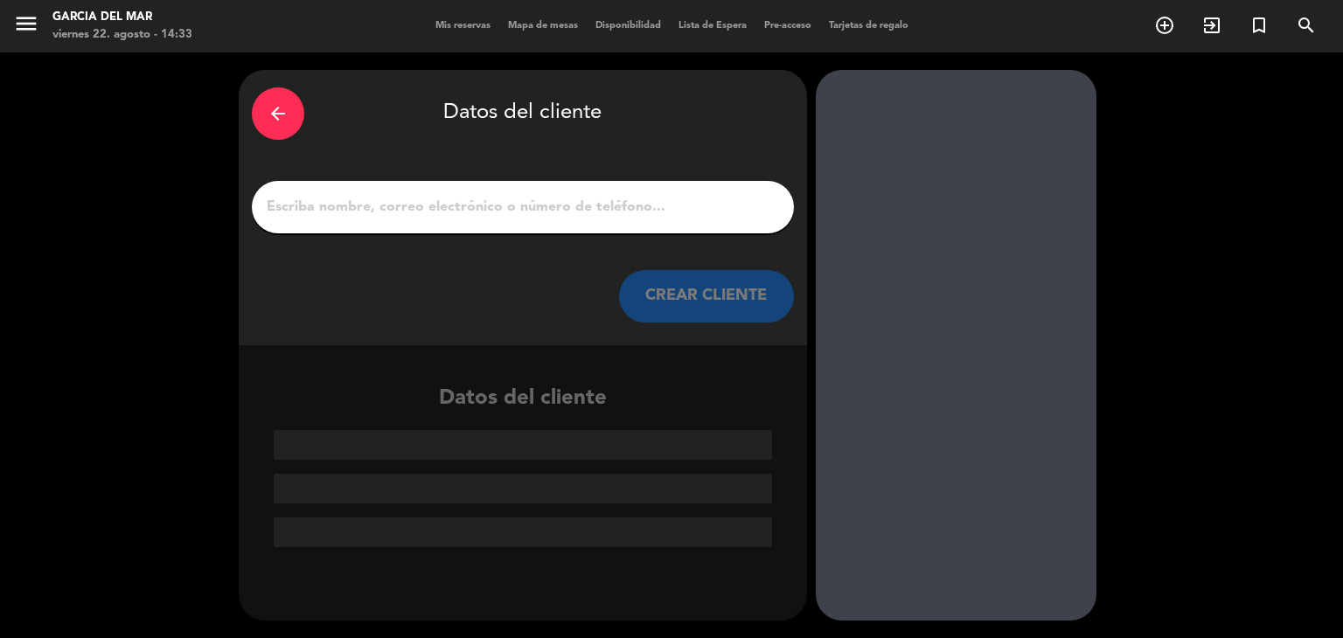
scroll to position [0, 0]
click at [609, 198] on input "1" at bounding box center [523, 207] width 516 height 24
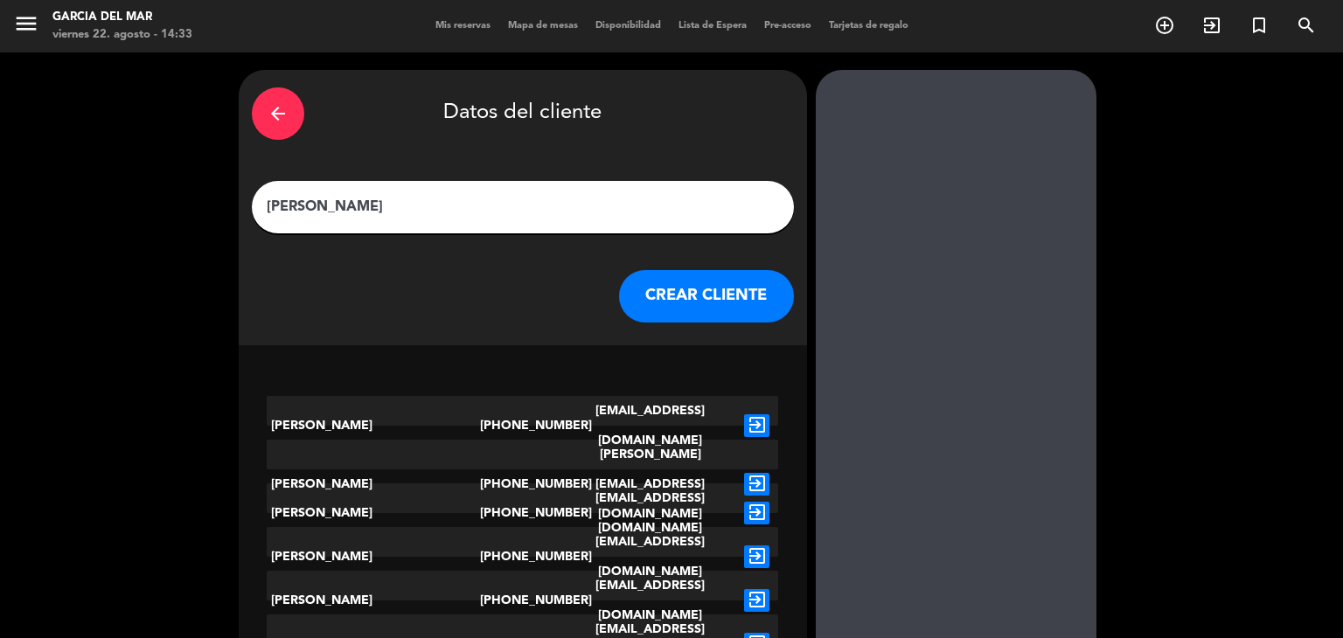
type input "[PERSON_NAME]"
click at [704, 278] on button "CREAR CLIENTE" at bounding box center [706, 296] width 175 height 52
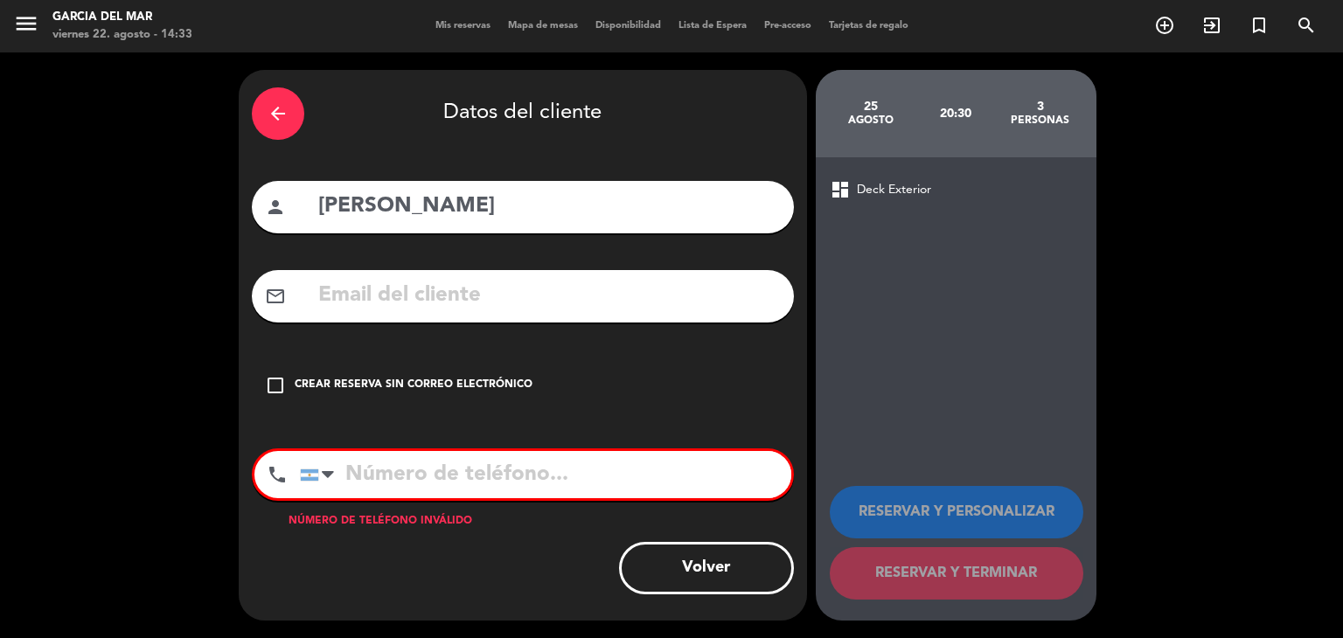
click at [268, 391] on icon "check_box_outline_blank" at bounding box center [275, 385] width 21 height 21
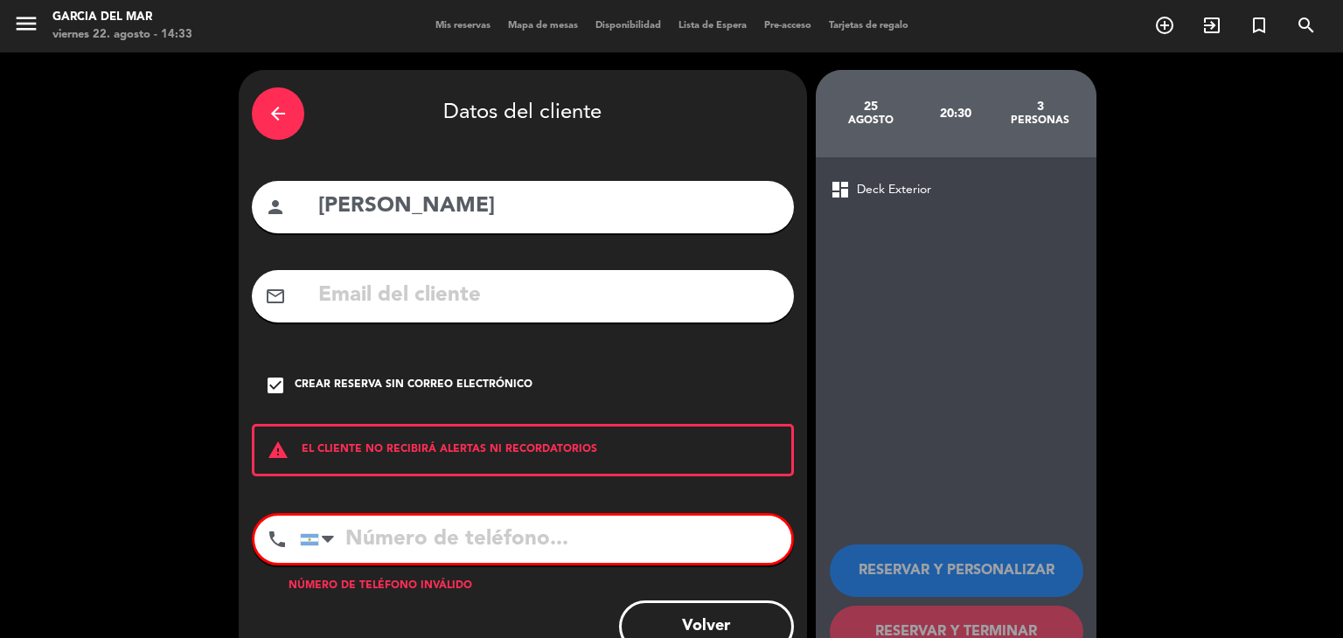
click at [373, 564] on div "phone [GEOGRAPHIC_DATA] +1 [GEOGRAPHIC_DATA] +44 [GEOGRAPHIC_DATA] ([GEOGRAPHIC…" at bounding box center [523, 539] width 542 height 52
click at [363, 531] on input "tel" at bounding box center [545, 539] width 491 height 47
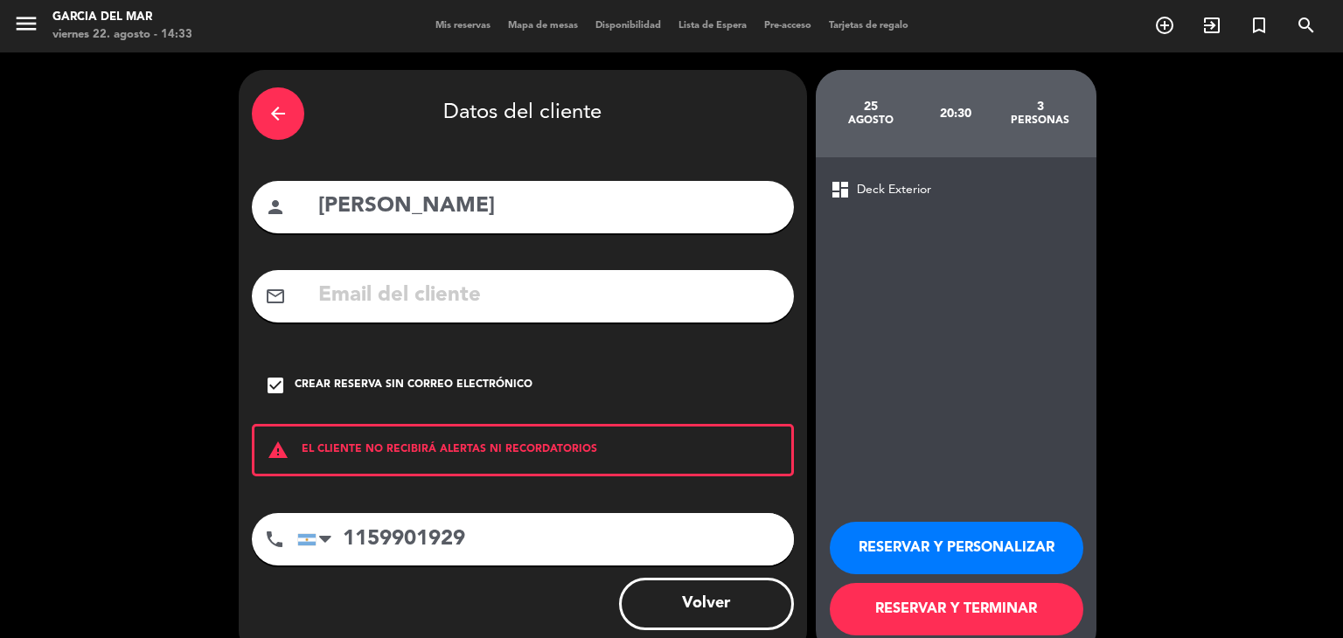
type input "1159901929"
drag, startPoint x: 945, startPoint y: 599, endPoint x: 934, endPoint y: 595, distance: 12.2
click at [948, 601] on button "RESERVAR Y TERMINAR" at bounding box center [957, 609] width 254 height 52
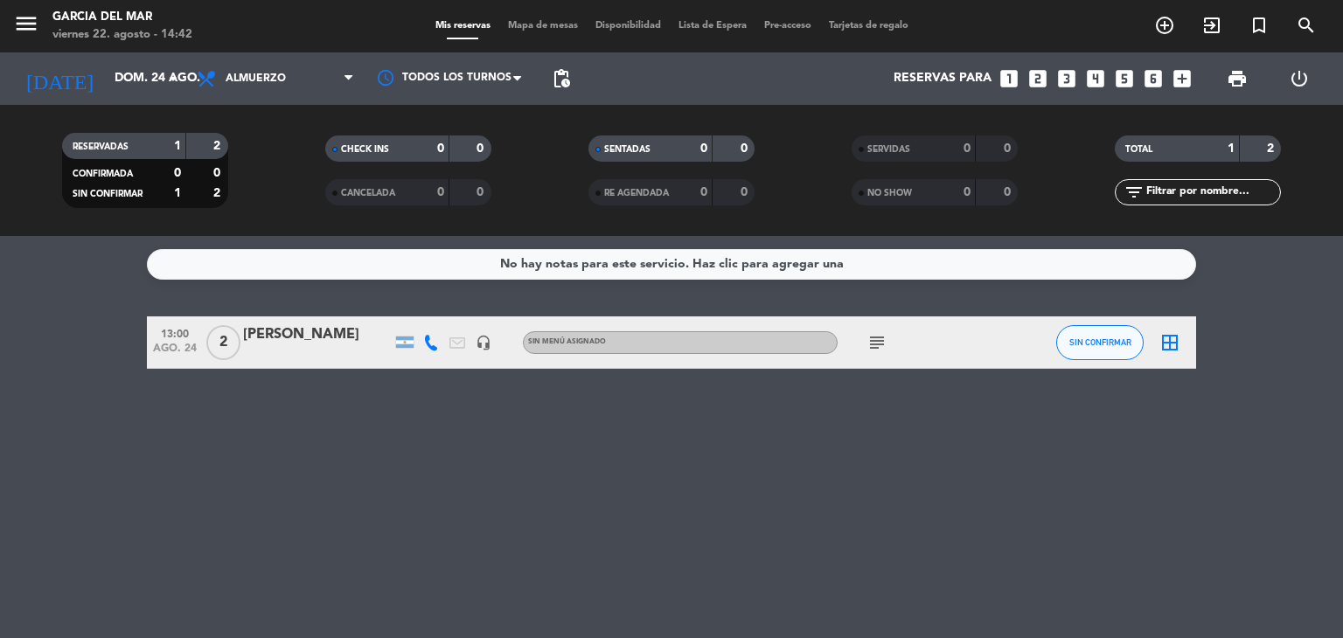
click at [1037, 78] on icon "looks_two" at bounding box center [1038, 78] width 23 height 23
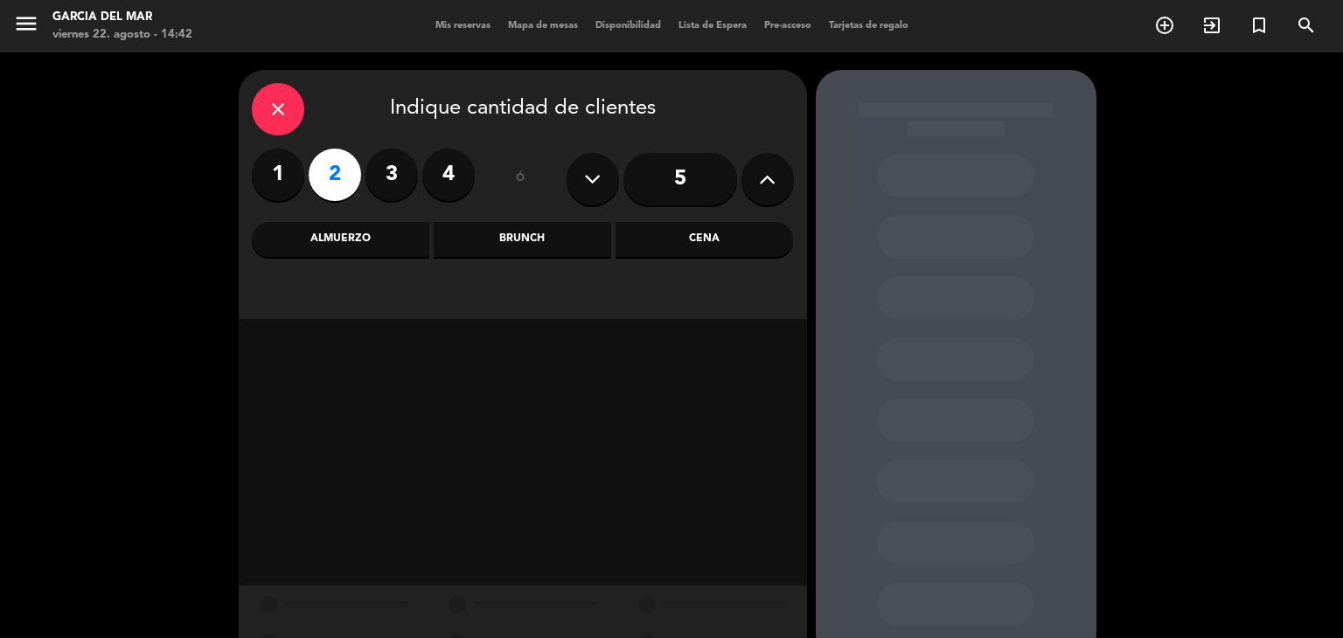
click at [393, 233] on div "Almuerzo" at bounding box center [341, 239] width 178 height 35
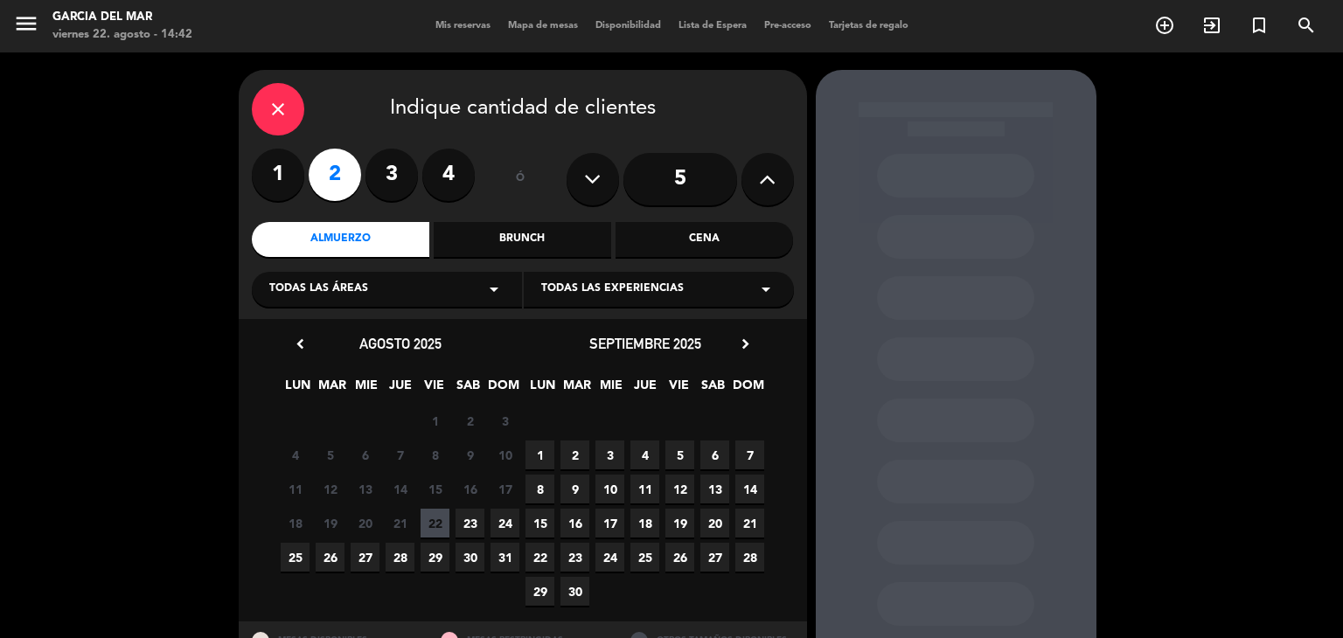
click at [505, 524] on span "24" at bounding box center [505, 523] width 29 height 29
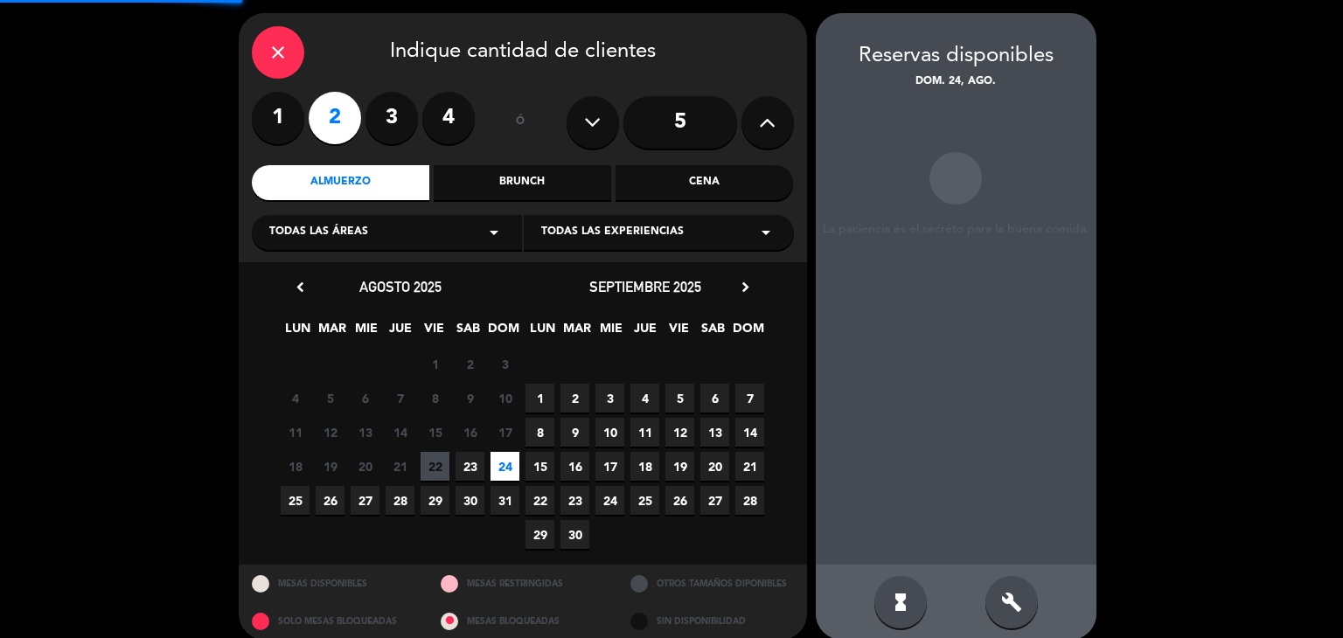
scroll to position [70, 0]
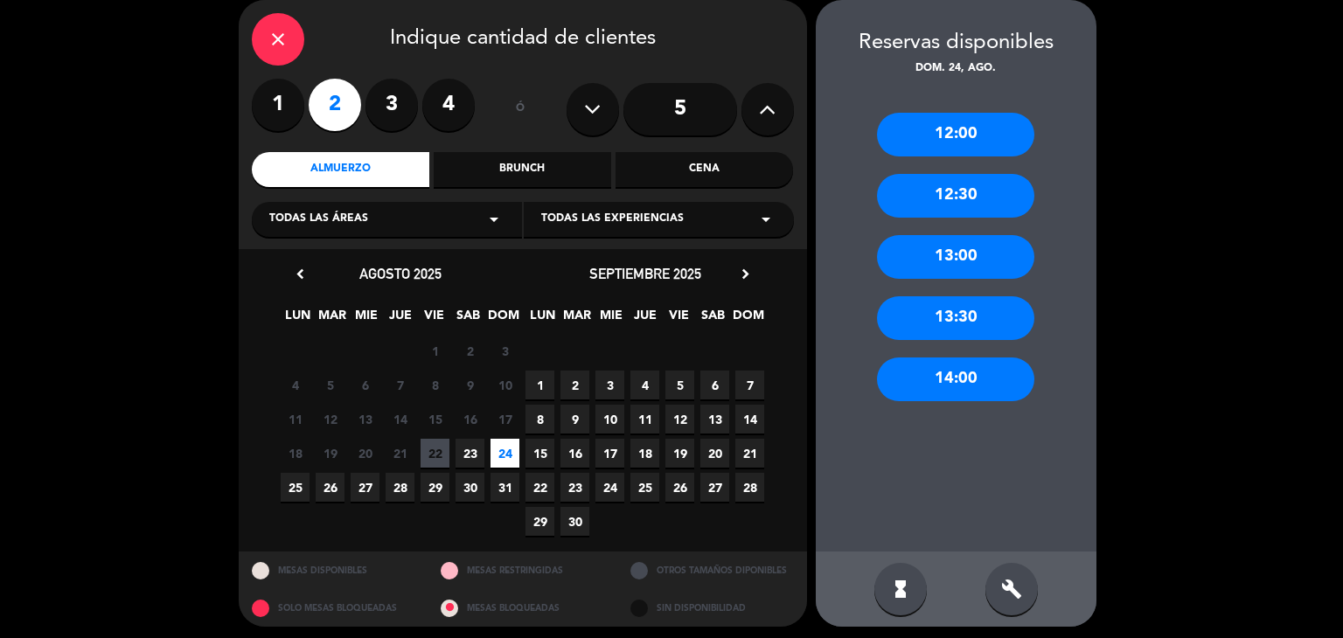
click at [931, 208] on div "12:30" at bounding box center [955, 196] width 157 height 44
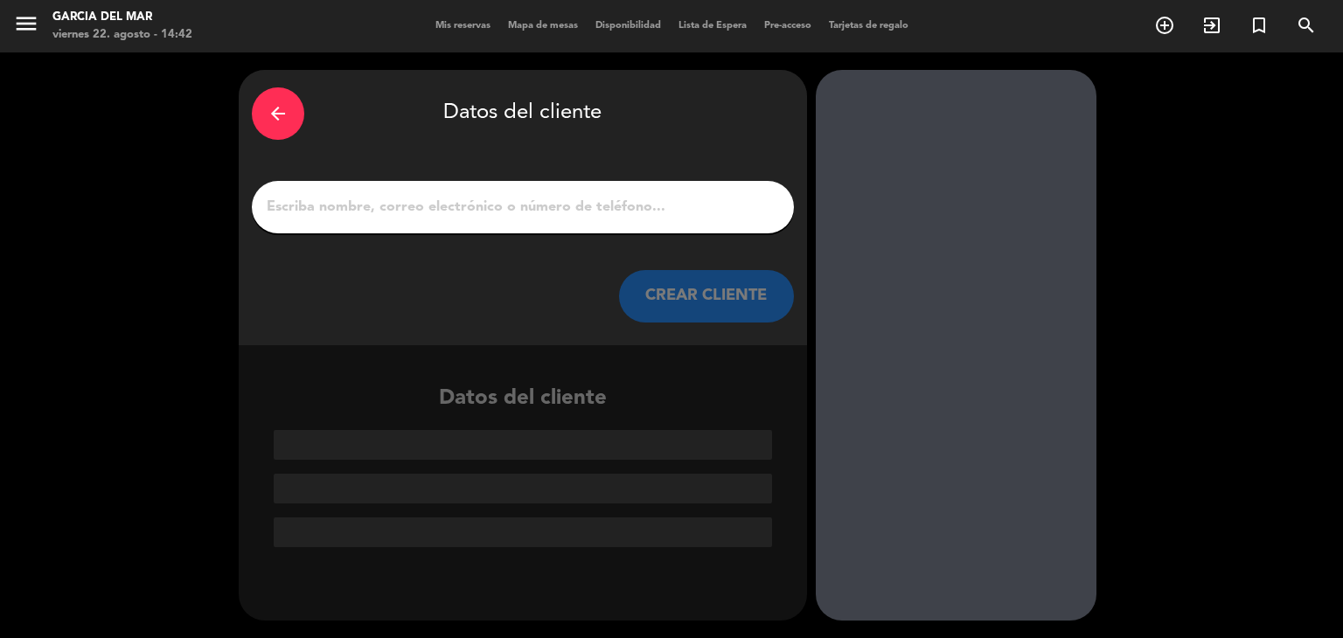
scroll to position [0, 0]
click at [618, 214] on input "1" at bounding box center [523, 207] width 516 height 24
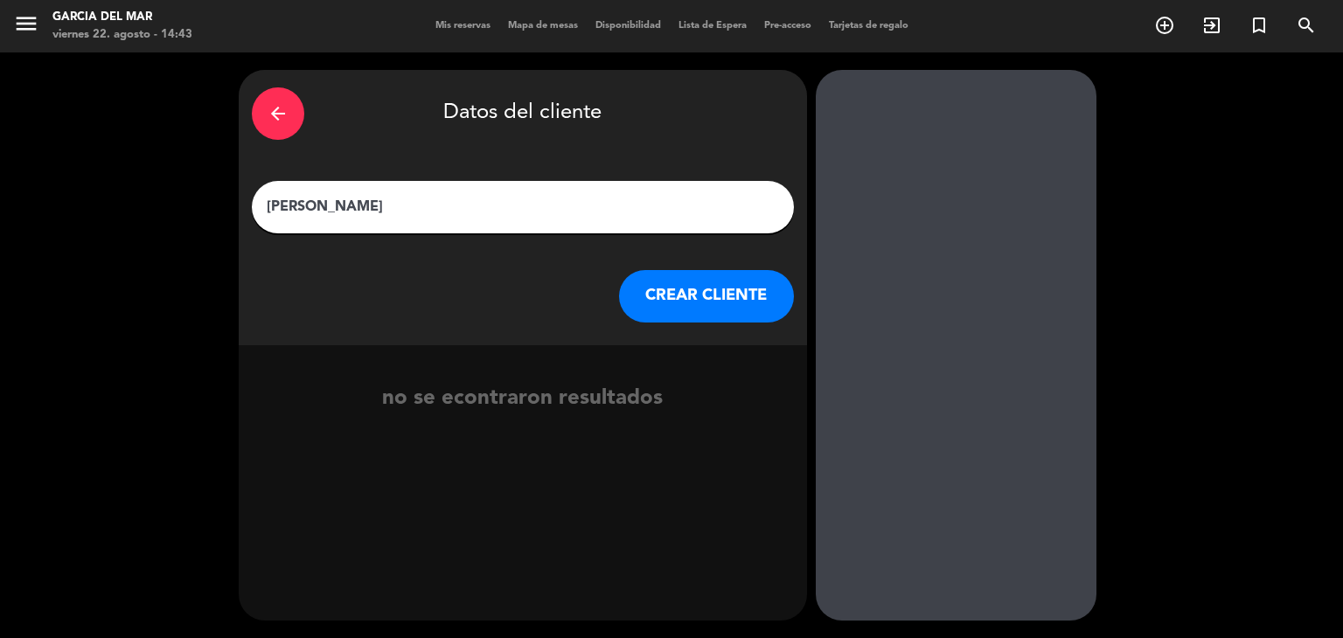
type input "[PERSON_NAME]"
click at [734, 291] on button "CREAR CLIENTE" at bounding box center [706, 296] width 175 height 52
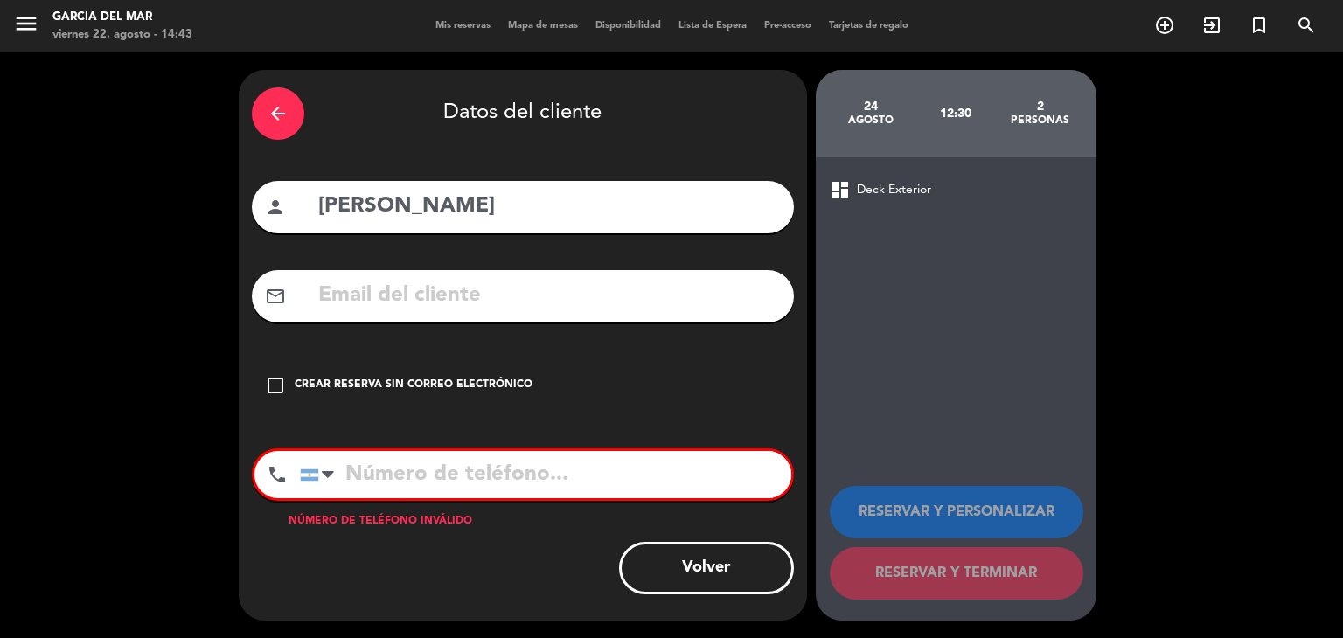
drag, startPoint x: 281, startPoint y: 379, endPoint x: 301, endPoint y: 421, distance: 46.5
click at [281, 379] on icon "check_box_outline_blank" at bounding box center [275, 385] width 21 height 21
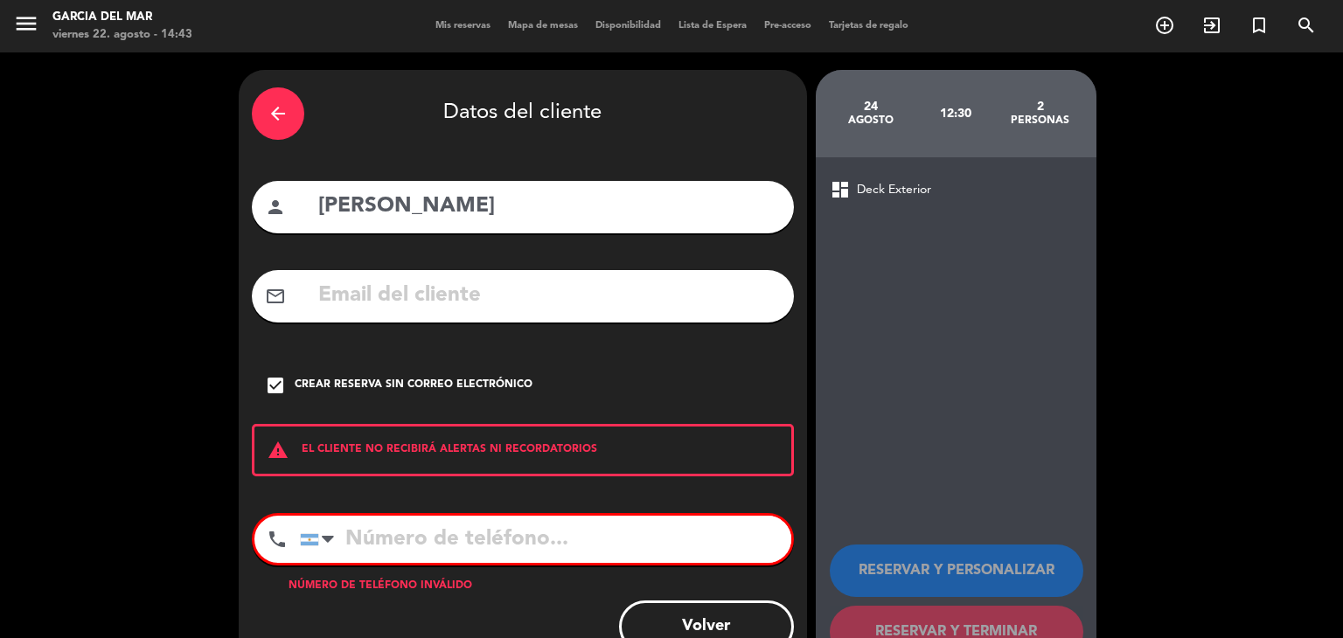
click at [385, 534] on input "tel" at bounding box center [545, 539] width 491 height 47
click at [596, 541] on input "116766030073000079" at bounding box center [545, 539] width 491 height 47
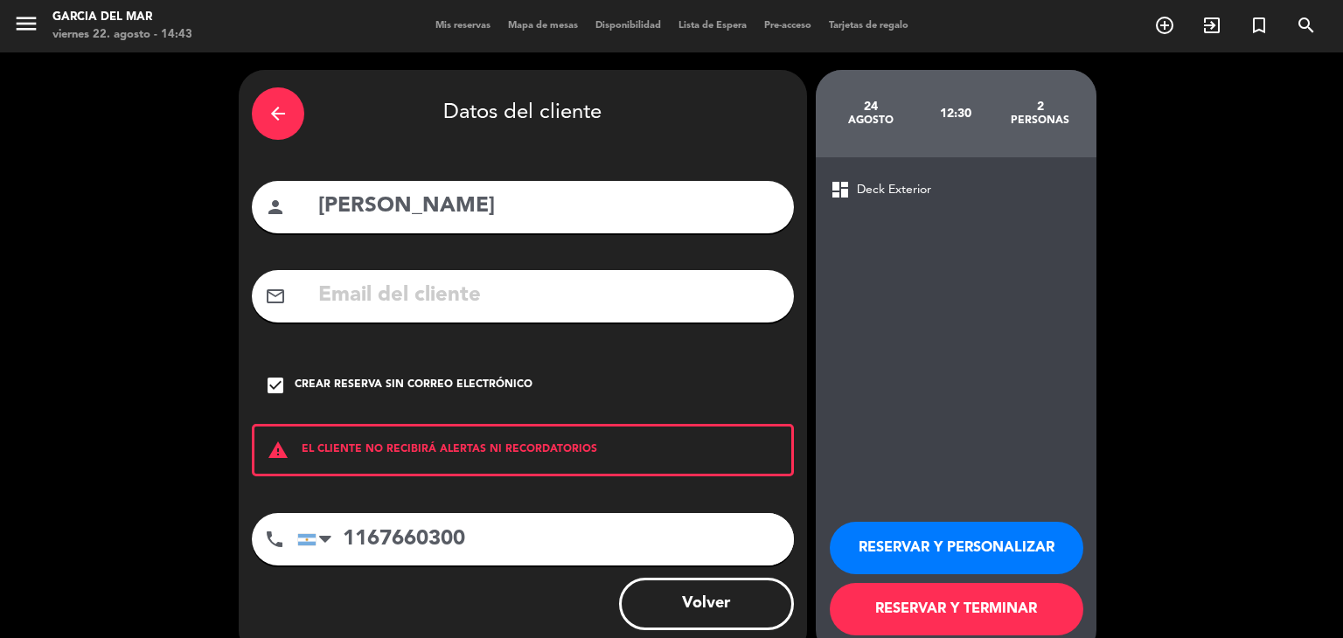
type input "1167660300"
click at [979, 609] on button "RESERVAR Y TERMINAR" at bounding box center [957, 609] width 254 height 52
